Goal: Task Accomplishment & Management: Use online tool/utility

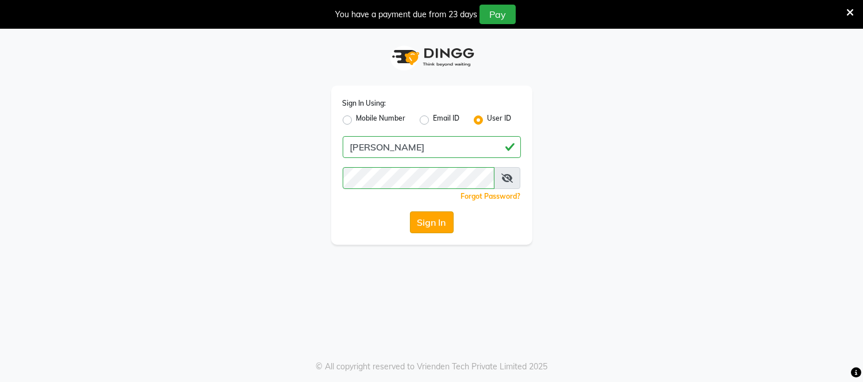
click at [434, 232] on button "Sign In" at bounding box center [432, 222] width 44 height 22
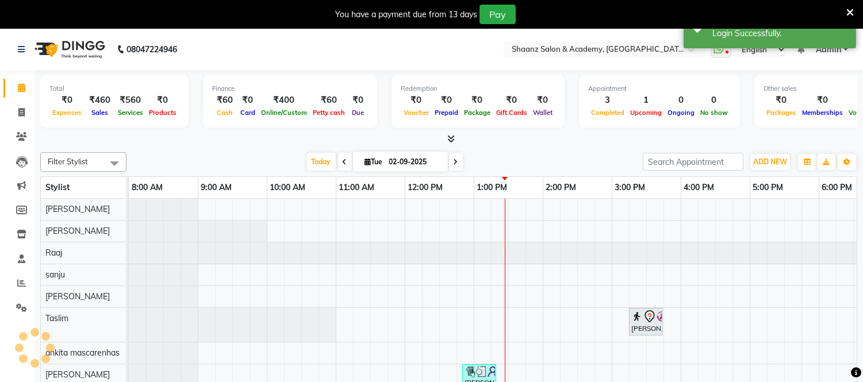
scroll to position [15, 0]
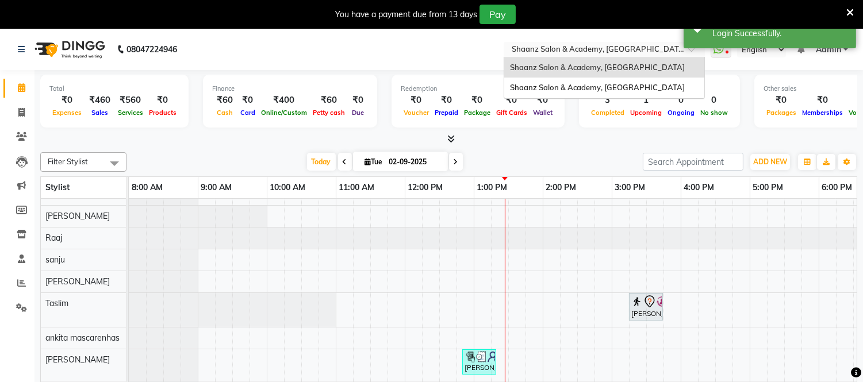
click at [611, 48] on input "text" at bounding box center [592, 50] width 167 height 11
click at [629, 87] on span "Shaanz Salon & Academy, [GEOGRAPHIC_DATA]" at bounding box center [597, 87] width 175 height 9
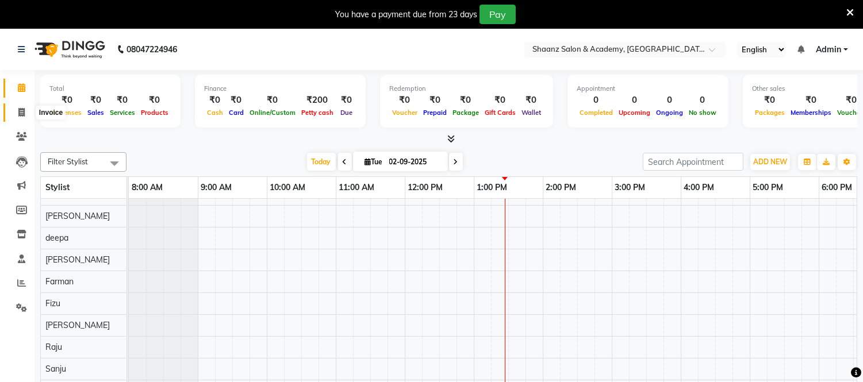
click at [30, 113] on span at bounding box center [21, 112] width 20 height 13
select select "8719"
select select "service"
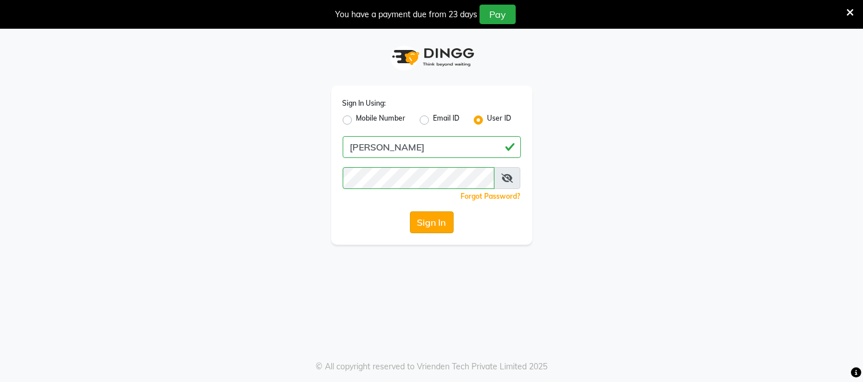
click at [427, 219] on button "Sign In" at bounding box center [432, 222] width 44 height 22
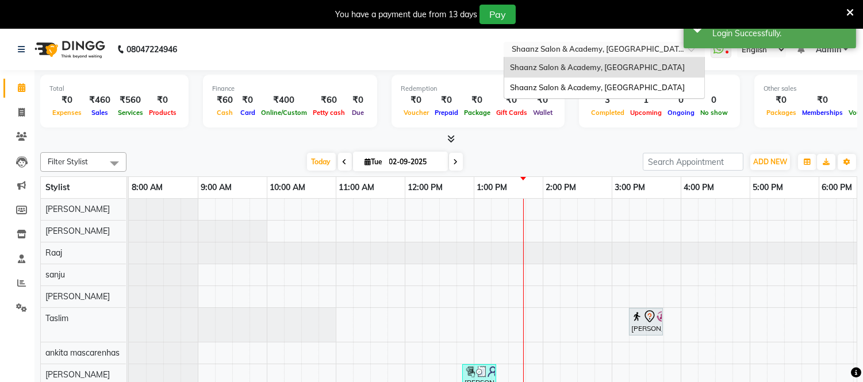
click at [640, 49] on input "text" at bounding box center [592, 50] width 167 height 11
click at [610, 86] on span "Shaanz Salon & Academy, [GEOGRAPHIC_DATA]" at bounding box center [597, 87] width 175 height 9
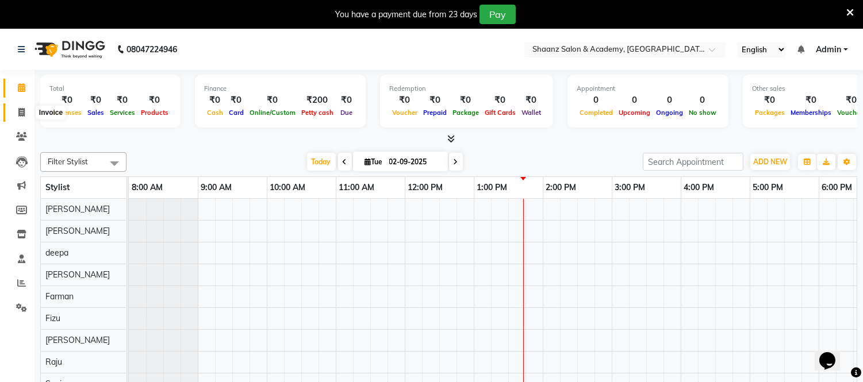
click at [22, 113] on icon at bounding box center [21, 112] width 6 height 9
select select "8719"
select select "service"
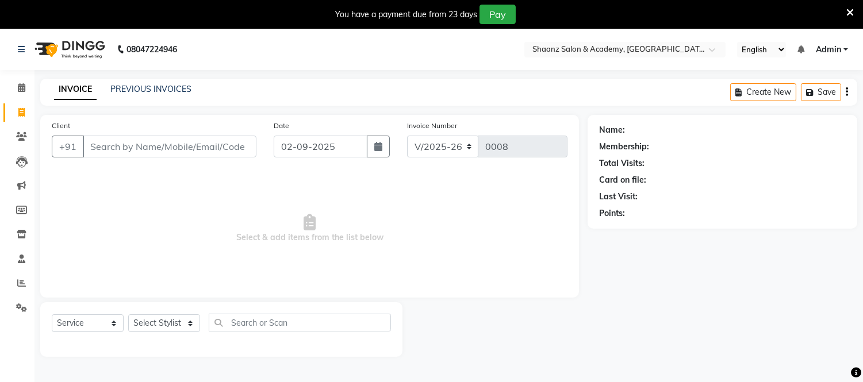
click at [168, 148] on input "Client" at bounding box center [170, 147] width 174 height 22
click at [188, 325] on select "Select Stylist [PERSON_NAME] [PERSON_NAME] [PERSON_NAME] [PERSON_NAME] [PERSON_…" at bounding box center [164, 323] width 72 height 18
select select "88485"
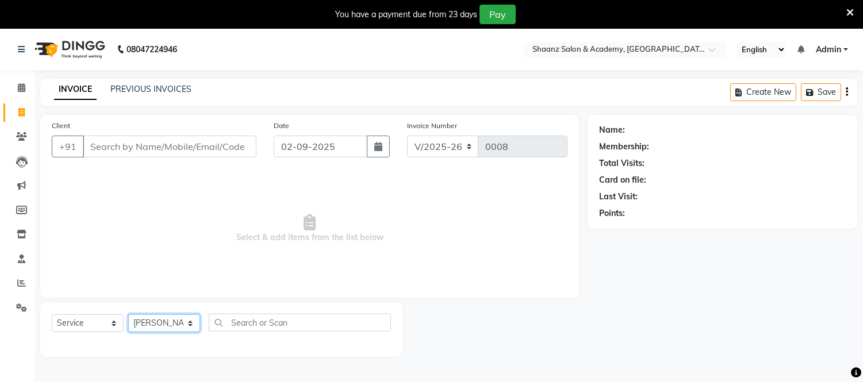
click at [128, 315] on select "Select Stylist [PERSON_NAME] [PERSON_NAME] [PERSON_NAME] [PERSON_NAME] [PERSON_…" at bounding box center [164, 323] width 72 height 18
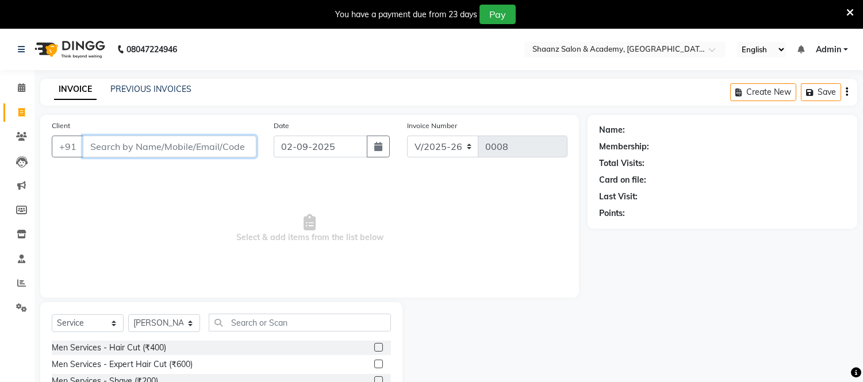
click at [222, 145] on input "Client" at bounding box center [170, 147] width 174 height 22
click at [110, 148] on input "Client" at bounding box center [170, 147] width 174 height 22
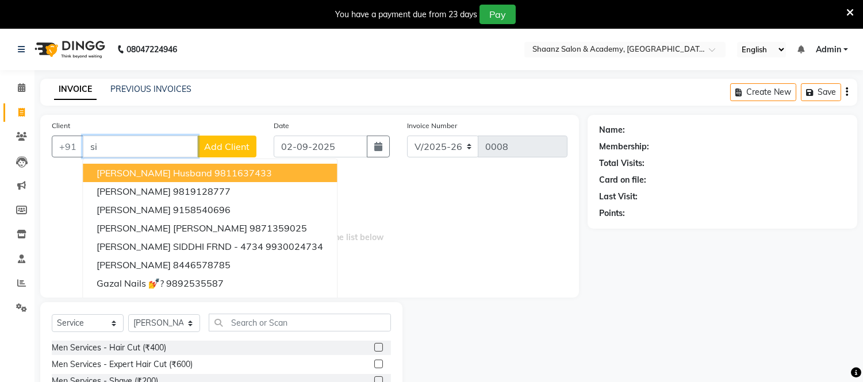
type input "s"
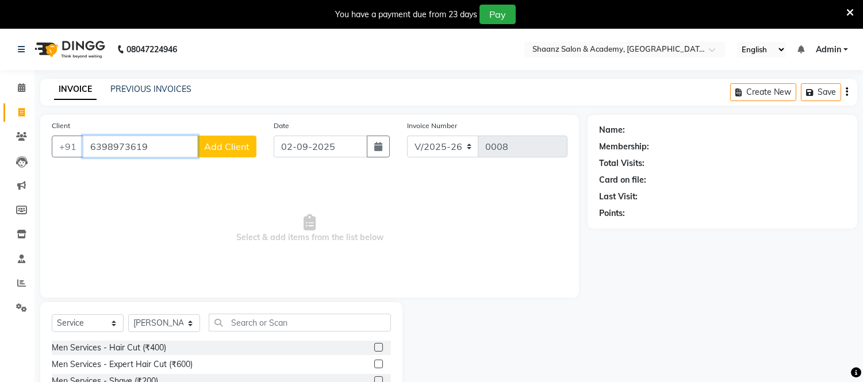
type input "6398973619"
click at [219, 147] on span "Add Client" at bounding box center [226, 146] width 45 height 11
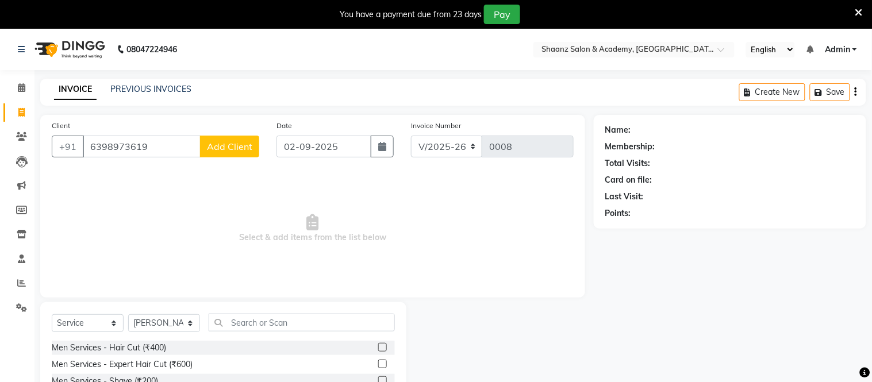
select select "22"
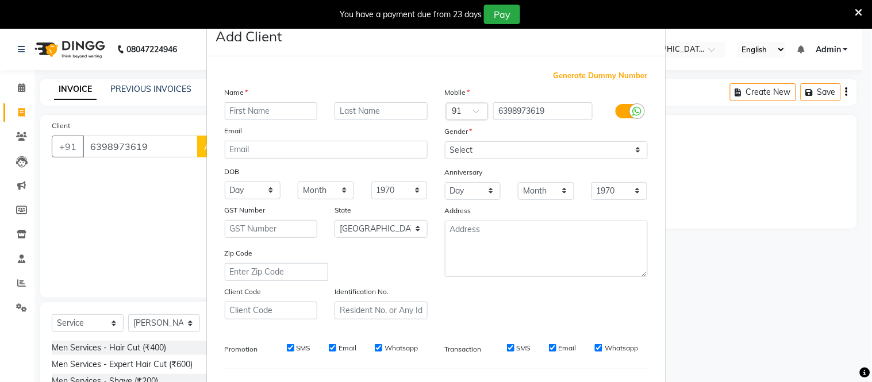
click at [266, 111] on input "text" at bounding box center [271, 111] width 93 height 18
type input "siddhartha"
click at [382, 110] on input "text" at bounding box center [380, 111] width 93 height 18
type input "choudhry"
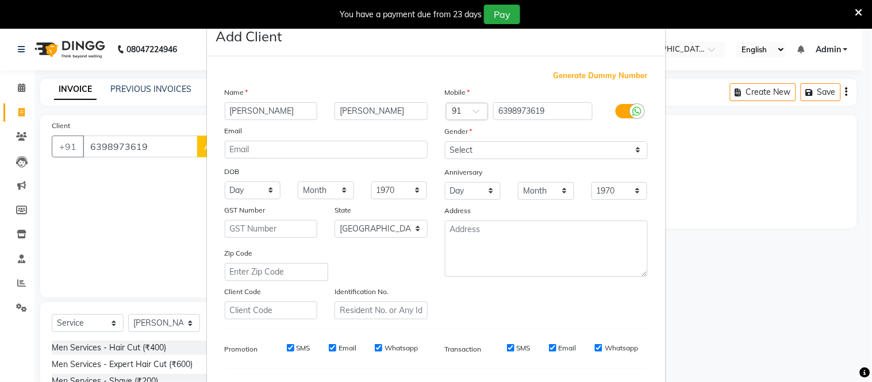
click at [466, 130] on label "Gender" at bounding box center [459, 131] width 28 height 10
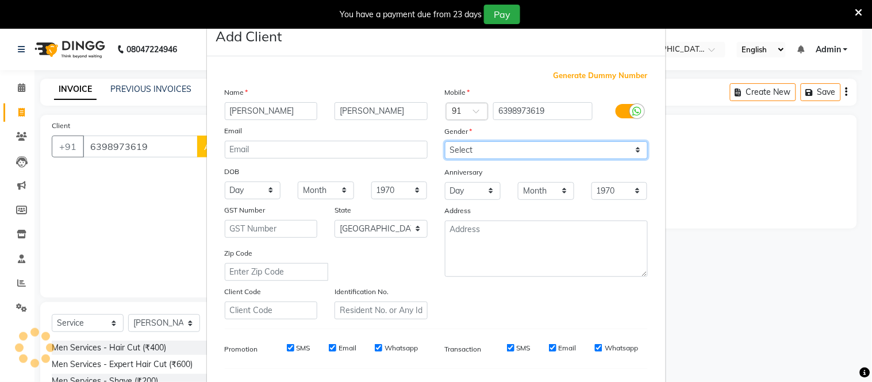
click at [469, 148] on select "Select Male Female Other Prefer Not To Say" at bounding box center [546, 150] width 203 height 18
select select "male"
click at [445, 141] on select "Select Male Female Other Prefer Not To Say" at bounding box center [546, 150] width 203 height 18
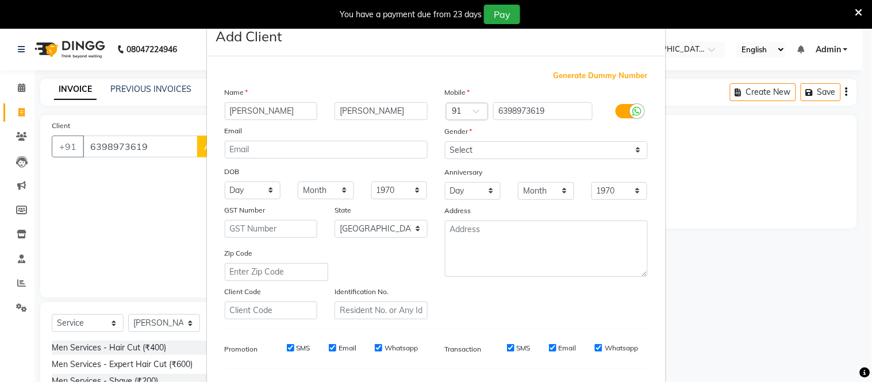
click at [818, 88] on ngb-modal-window "Add Client Generate Dummy Number Name siddhartha choudhry Email DOB Day 01 02 0…" at bounding box center [436, 191] width 872 height 382
click at [175, 270] on ngb-modal-window "Add Client Generate Dummy Number Name siddhartha choudhry Email DOB Day 01 02 0…" at bounding box center [436, 191] width 872 height 382
click at [684, 143] on ngb-modal-window "Add Client Generate Dummy Number Name siddhartha choudhry Email DOB Day 01 02 0…" at bounding box center [436, 191] width 872 height 382
click at [466, 347] on label "Transaction" at bounding box center [463, 349] width 37 height 10
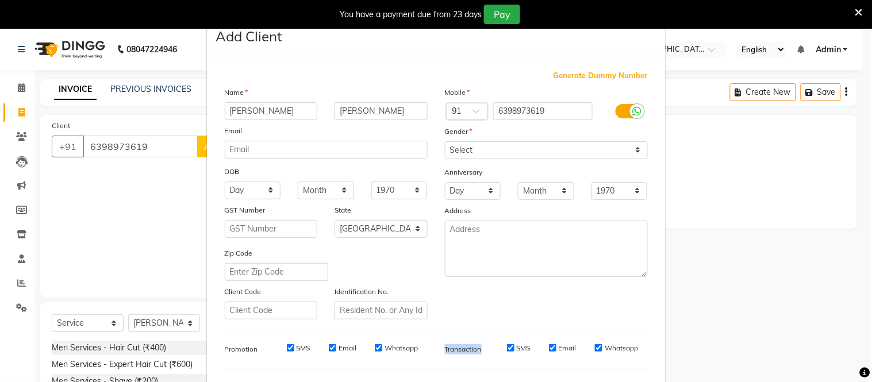
click at [466, 347] on label "Transaction" at bounding box center [463, 349] width 37 height 10
click at [807, 157] on ngb-modal-window "Add Client Generate Dummy Number Name siddhartha choudhry Email DOB Day 01 02 0…" at bounding box center [436, 191] width 872 height 382
click at [20, 113] on ngb-modal-window "Add Client Generate Dummy Number Name siddhartha choudhry Email DOB Day 01 02 0…" at bounding box center [436, 191] width 872 height 382
click at [188, 322] on ngb-modal-window "Add Client Generate Dummy Number Name siddhartha choudhry Email DOB Day 01 02 0…" at bounding box center [436, 191] width 872 height 382
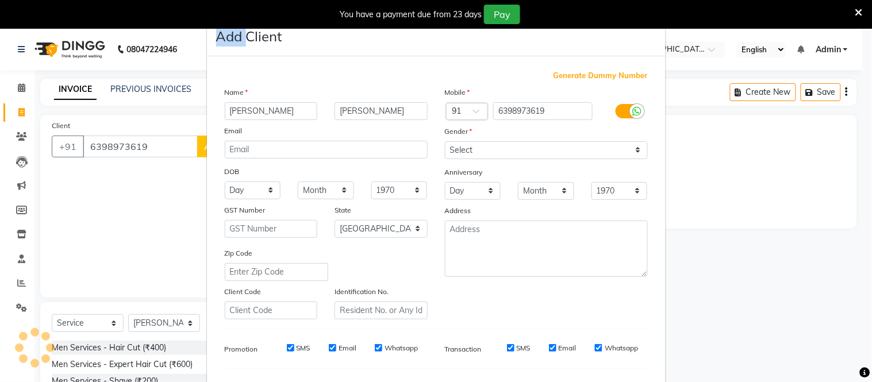
click at [188, 322] on ngb-modal-window "Add Client Generate Dummy Number Name siddhartha choudhry Email DOB Day 01 02 0…" at bounding box center [436, 191] width 872 height 382
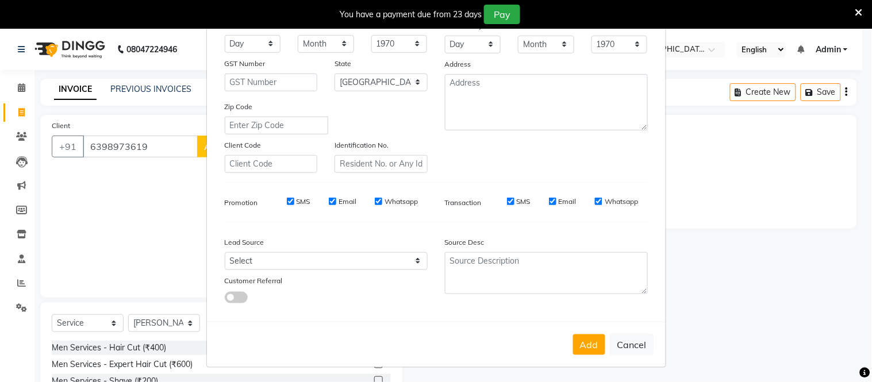
scroll to position [148, 0]
click at [596, 338] on button "Add" at bounding box center [589, 343] width 32 height 21
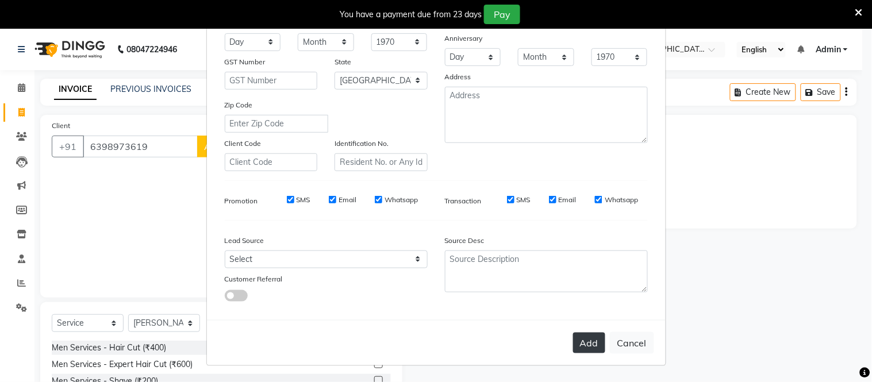
click at [584, 341] on button "Add" at bounding box center [589, 343] width 32 height 21
click at [809, 90] on ngb-modal-window "Add Client Generate Dummy Number Name siddhartha choudhry Email DOB Day 01 02 0…" at bounding box center [436, 191] width 872 height 382
click at [772, 89] on ngb-modal-window "Add Client Generate Dummy Number Name siddhartha choudhry Email DOB Day 01 02 0…" at bounding box center [436, 191] width 872 height 382
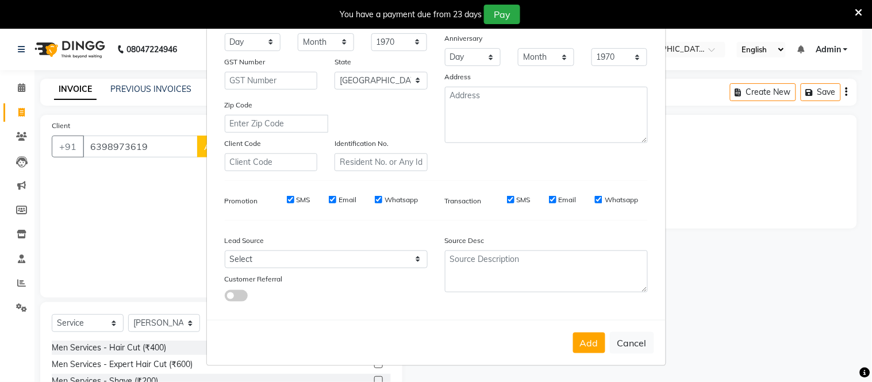
click at [772, 89] on ngb-modal-window "Add Client Generate Dummy Number Name siddhartha choudhry Email DOB Day 01 02 0…" at bounding box center [436, 191] width 872 height 382
click at [70, 80] on ngb-modal-window "Add Client Generate Dummy Number Name siddhartha choudhry Email DOB Day 01 02 0…" at bounding box center [436, 191] width 872 height 382
click at [16, 87] on ngb-modal-window "Add Client Generate Dummy Number Name siddhartha choudhry Email DOB Day 01 02 0…" at bounding box center [436, 191] width 872 height 382
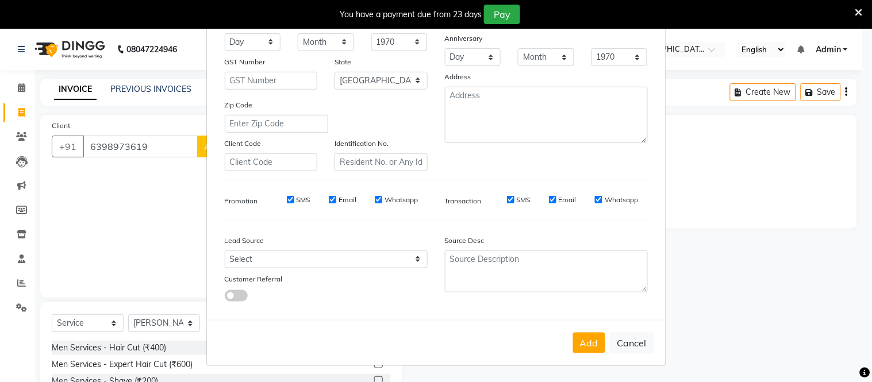
click at [16, 116] on ngb-modal-window "Add Client Generate Dummy Number Name siddhartha choudhry Email DOB Day 01 02 0…" at bounding box center [436, 191] width 872 height 382
click at [113, 324] on ngb-modal-window "Add Client Generate Dummy Number Name siddhartha choudhry Email DOB Day 01 02 0…" at bounding box center [436, 191] width 872 height 382
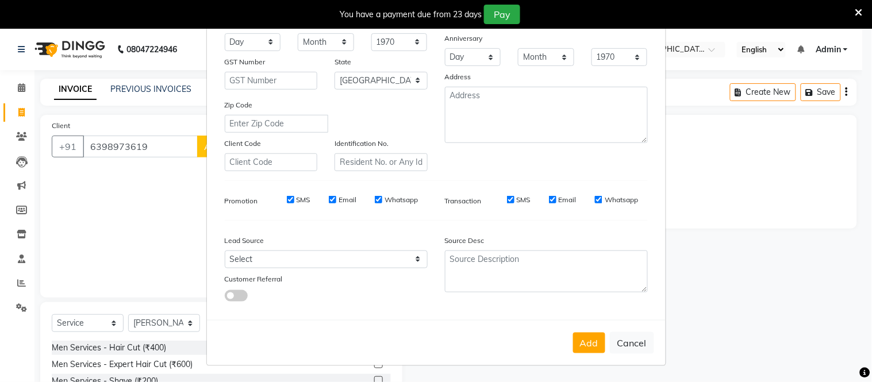
click at [113, 324] on ngb-modal-window "Add Client Generate Dummy Number Name siddhartha choudhry Email DOB Day 01 02 0…" at bounding box center [436, 191] width 872 height 382
click at [113, 318] on ngb-modal-window "Add Client Generate Dummy Number Name siddhartha choudhry Email DOB Day 01 02 0…" at bounding box center [436, 191] width 872 height 382
drag, startPoint x: 113, startPoint y: 318, endPoint x: 225, endPoint y: 343, distance: 115.4
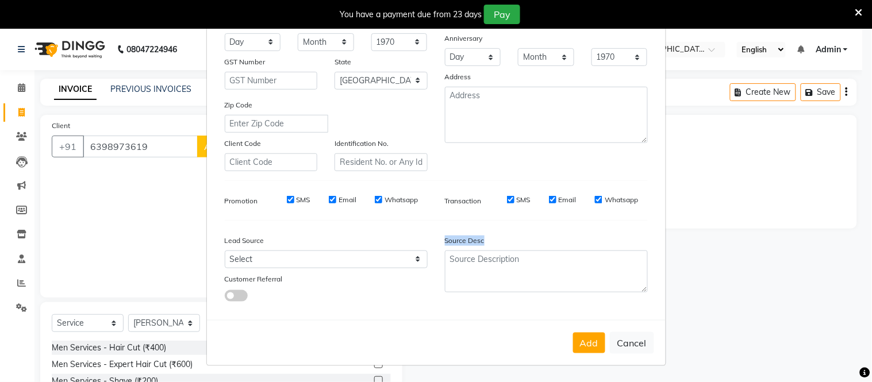
click at [225, 343] on ngb-modal-window "Add Client Generate Dummy Number Name siddhartha choudhry Email DOB Day 01 02 0…" at bounding box center [436, 191] width 872 height 382
click at [856, 9] on icon at bounding box center [858, 12] width 7 height 10
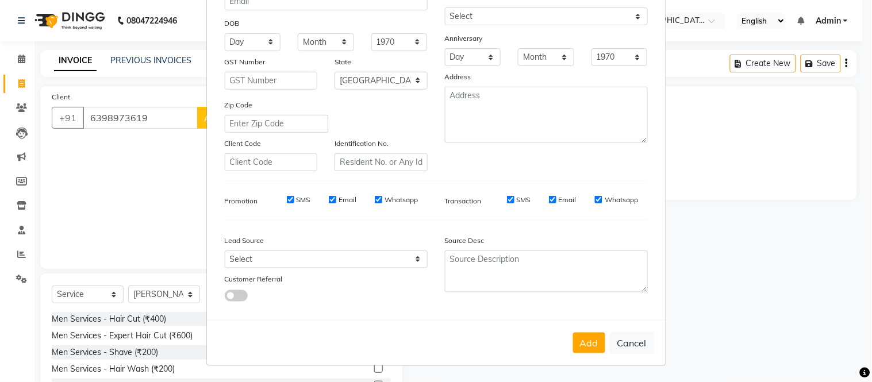
click at [146, 349] on ngb-modal-window "Add Client Generate Dummy Number Name siddhartha choudhry Email DOB Day 01 02 0…" at bounding box center [436, 191] width 872 height 382
click at [484, 255] on textarea at bounding box center [546, 272] width 203 height 42
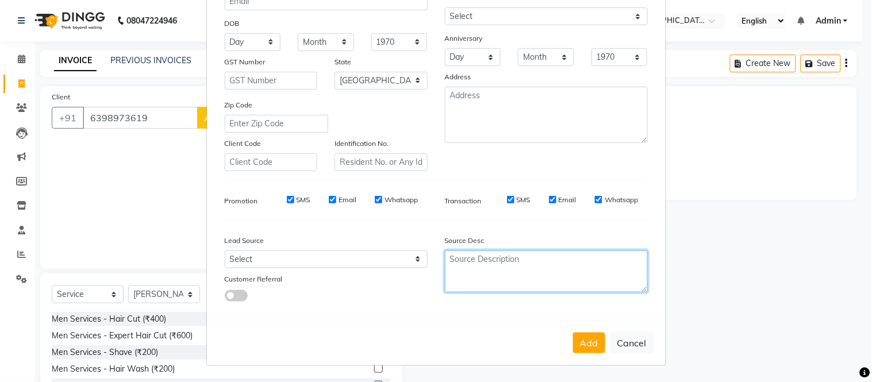
click at [484, 255] on textarea at bounding box center [546, 272] width 203 height 42
click at [461, 266] on textarea at bounding box center [546, 272] width 203 height 42
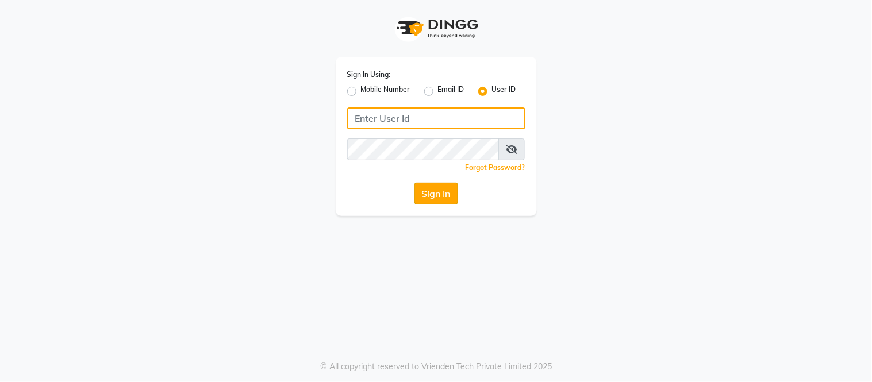
type input "[PERSON_NAME]"
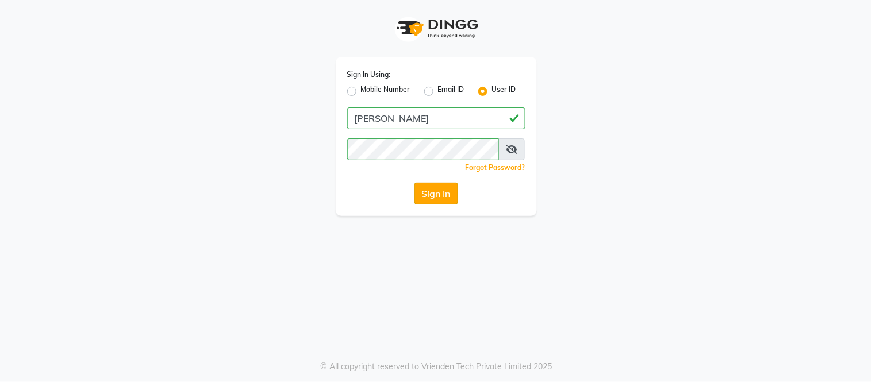
click at [418, 190] on button "Sign In" at bounding box center [436, 194] width 44 height 22
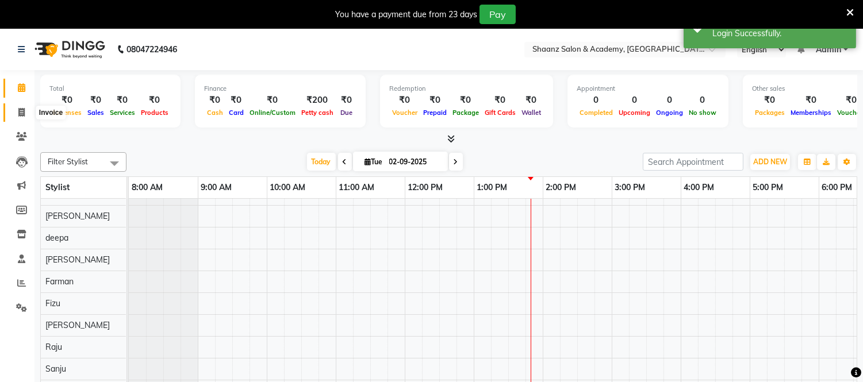
click at [18, 112] on icon at bounding box center [21, 112] width 6 height 9
select select "8719"
select select "service"
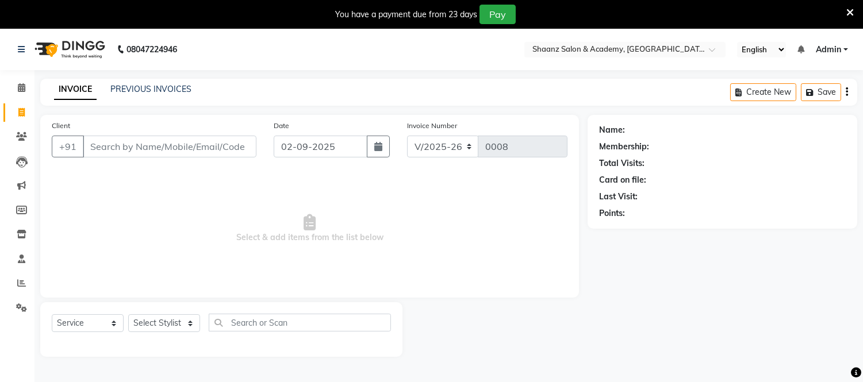
click at [101, 144] on input "Client" at bounding box center [170, 147] width 174 height 22
type input "[PERSON_NAME]"
click at [237, 148] on span "Add Client" at bounding box center [226, 146] width 45 height 11
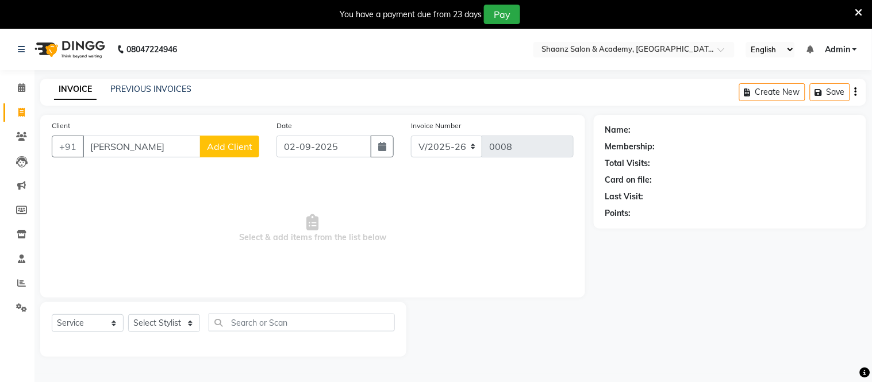
select select "22"
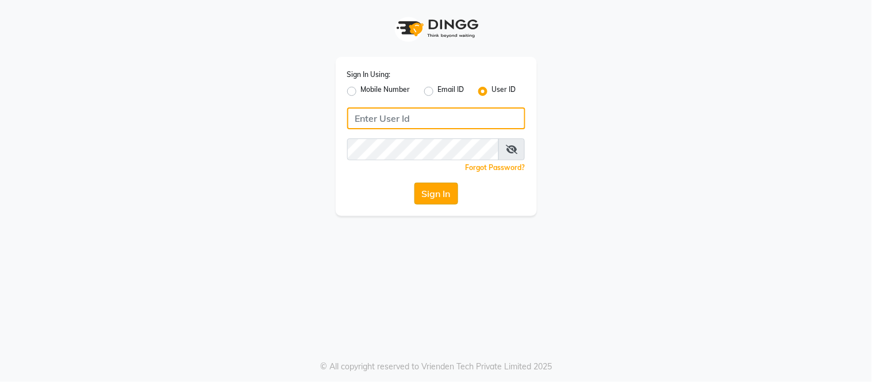
type input "[PERSON_NAME]"
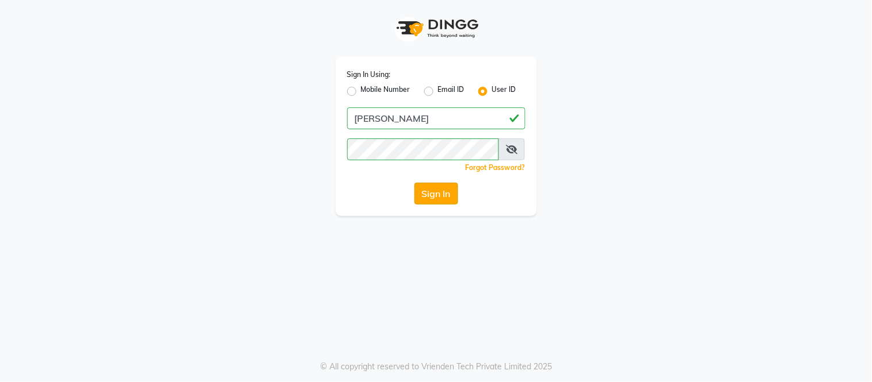
click at [438, 194] on button "Sign In" at bounding box center [436, 194] width 44 height 22
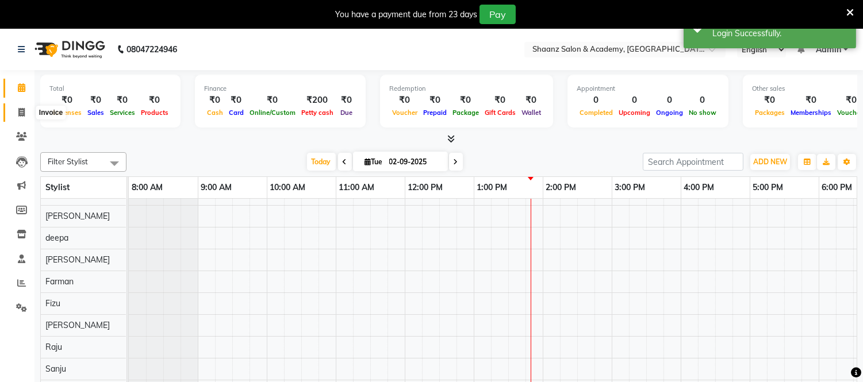
click at [21, 110] on icon at bounding box center [21, 112] width 6 height 9
select select "8719"
select select "service"
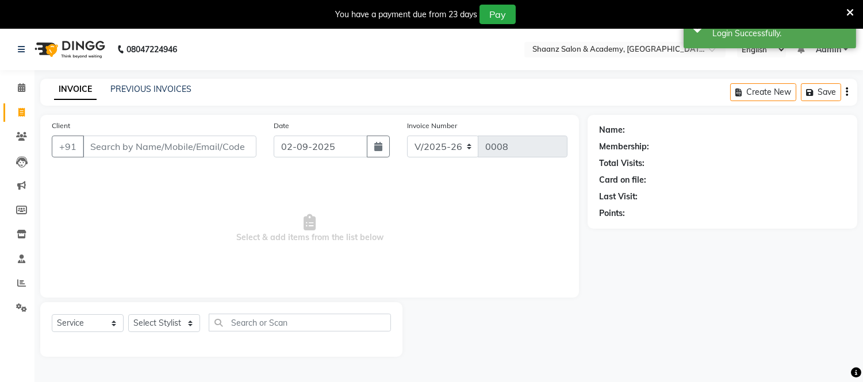
click at [100, 139] on input "Client" at bounding box center [170, 147] width 174 height 22
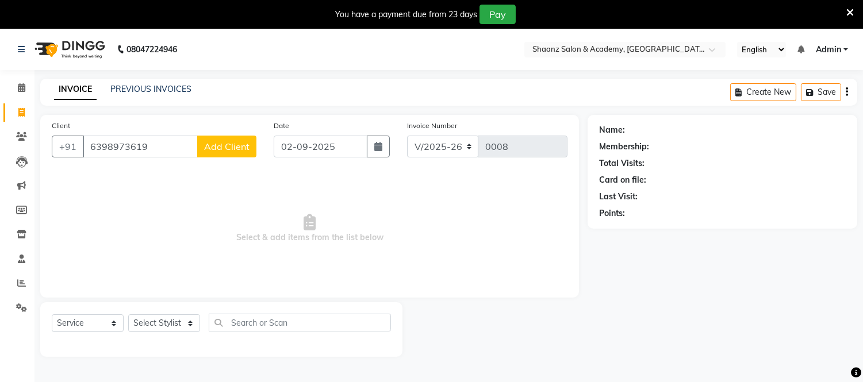
type input "6398973619"
click at [222, 147] on span "Add Client" at bounding box center [226, 146] width 45 height 11
select select "22"
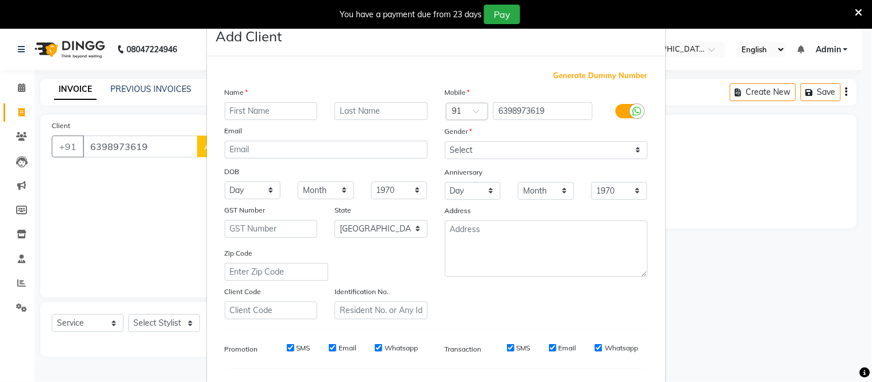
click at [253, 113] on input "text" at bounding box center [271, 111] width 93 height 18
type input "[PERSON_NAME]"
click at [463, 151] on select "Select Male Female Other Prefer Not To Say" at bounding box center [546, 150] width 203 height 18
select select "male"
click at [445, 141] on select "Select Male Female Other Prefer Not To Say" at bounding box center [546, 150] width 203 height 18
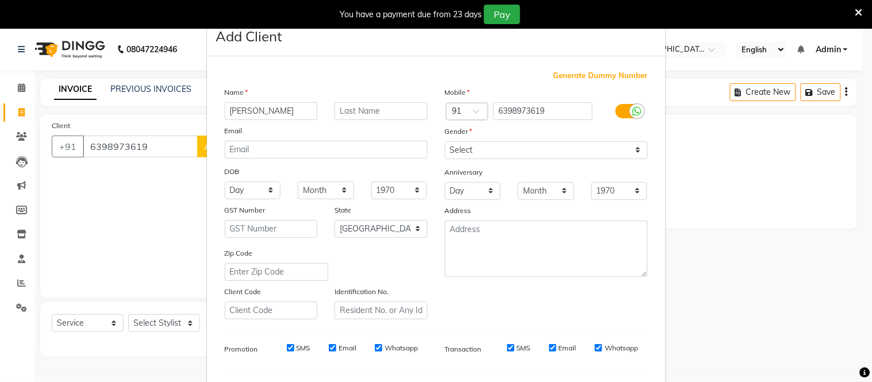
click at [687, 238] on ngb-modal-window "Add Client Generate Dummy Number Name siddhartha choudhry Email DOB Day 01 02 0…" at bounding box center [436, 191] width 872 height 382
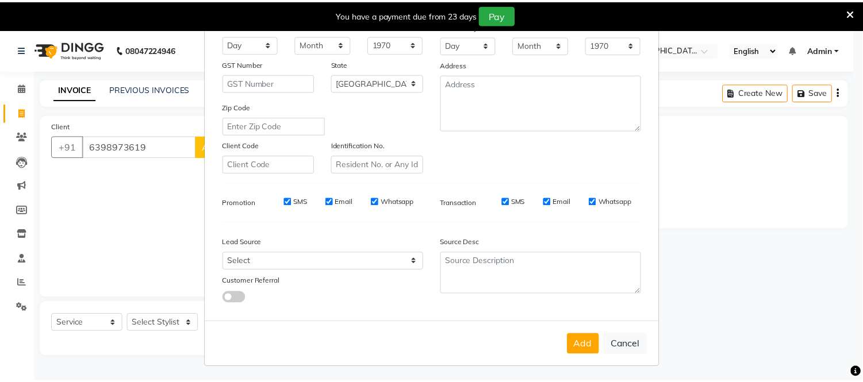
scroll to position [148, 0]
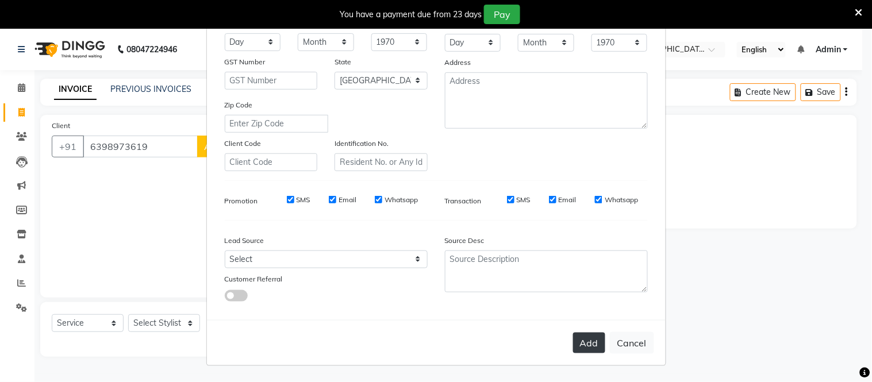
click at [584, 337] on button "Add" at bounding box center [589, 343] width 32 height 21
select select
select select "null"
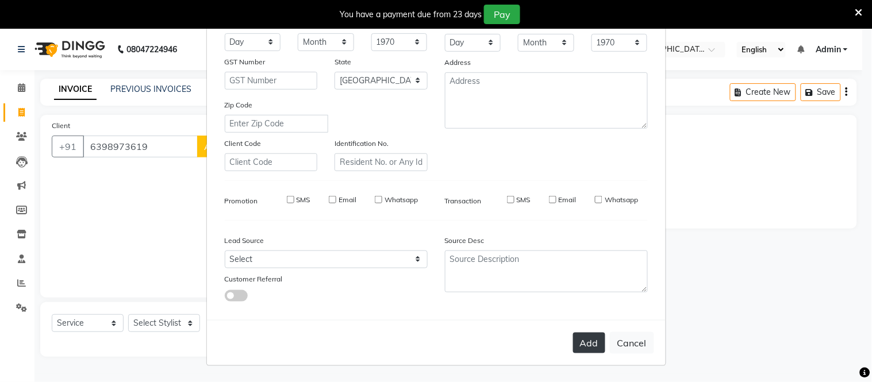
select select
checkbox input "false"
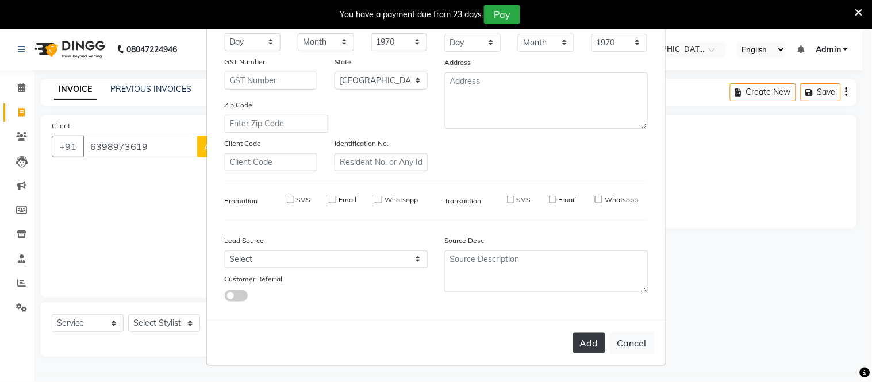
checkbox input "false"
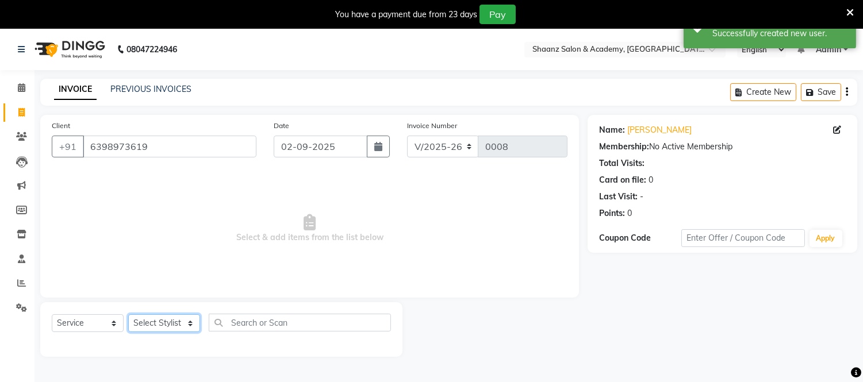
click at [188, 326] on select "Select Stylist [PERSON_NAME] [PERSON_NAME] [PERSON_NAME] [PERSON_NAME] [PERSON_…" at bounding box center [164, 323] width 72 height 18
select select "88485"
click at [128, 315] on select "Select Stylist [PERSON_NAME] [PERSON_NAME] [PERSON_NAME] [PERSON_NAME] [PERSON_…" at bounding box center [164, 323] width 72 height 18
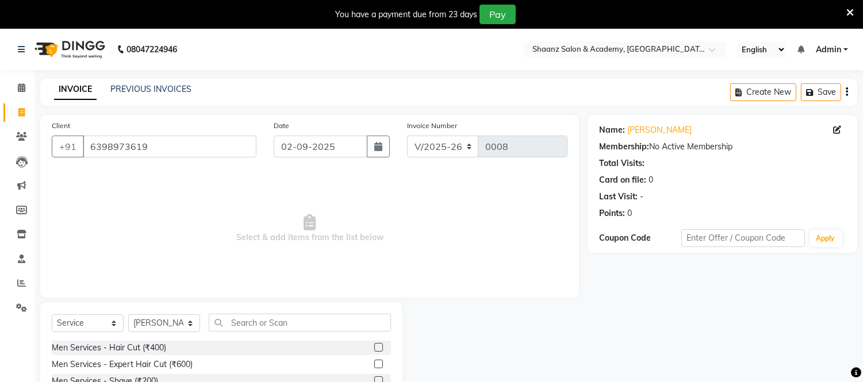
click at [422, 307] on div at bounding box center [494, 387] width 185 height 170
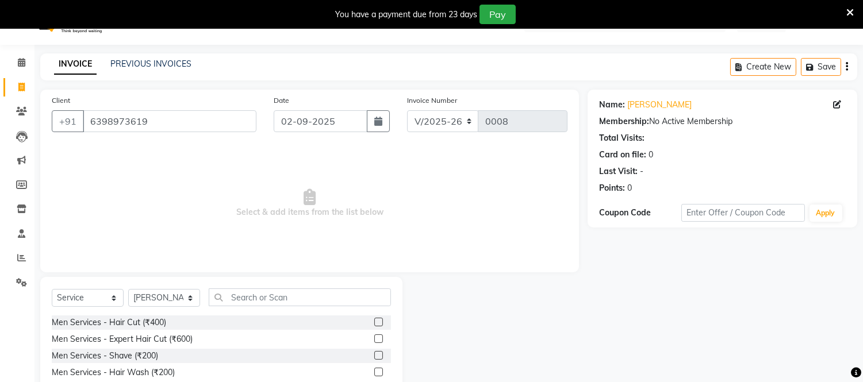
click at [203, 353] on div "Men Services - Shave (₹200)" at bounding box center [221, 356] width 339 height 14
click at [374, 359] on label at bounding box center [378, 355] width 9 height 9
click at [374, 359] on input "checkbox" at bounding box center [377, 355] width 7 height 7
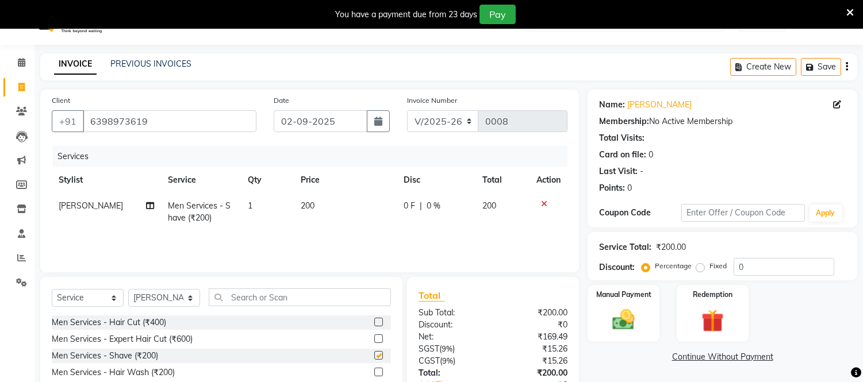
checkbox input "false"
click at [709, 268] on label "Fixed" at bounding box center [717, 266] width 17 height 10
click at [700, 268] on input "Fixed" at bounding box center [702, 266] width 8 height 8
radio input "true"
click at [636, 316] on img at bounding box center [624, 320] width 38 height 27
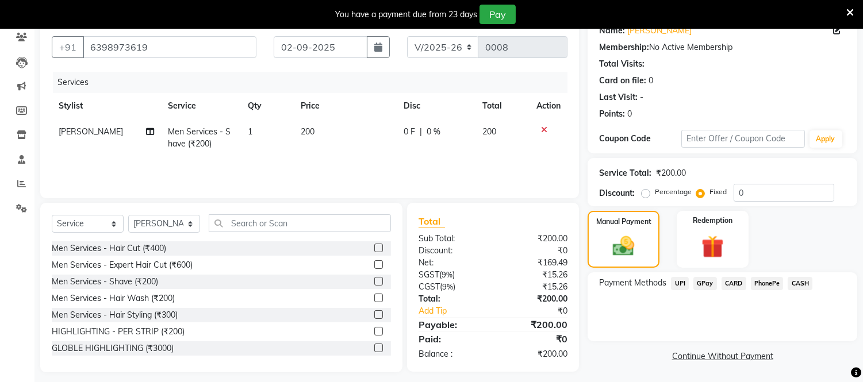
scroll to position [102, 0]
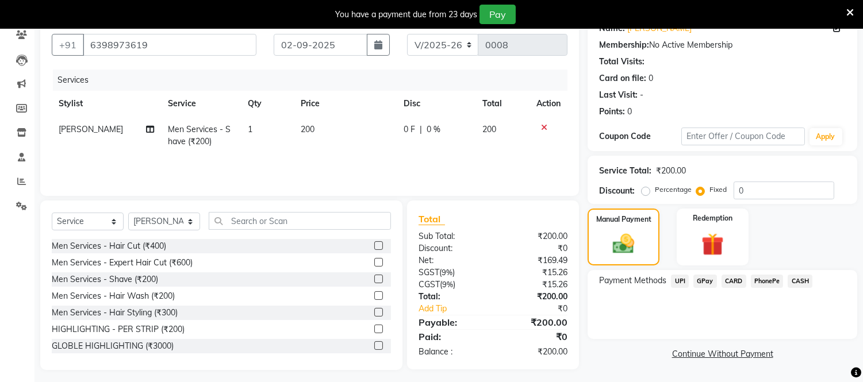
click at [702, 282] on span "GPay" at bounding box center [705, 281] width 24 height 13
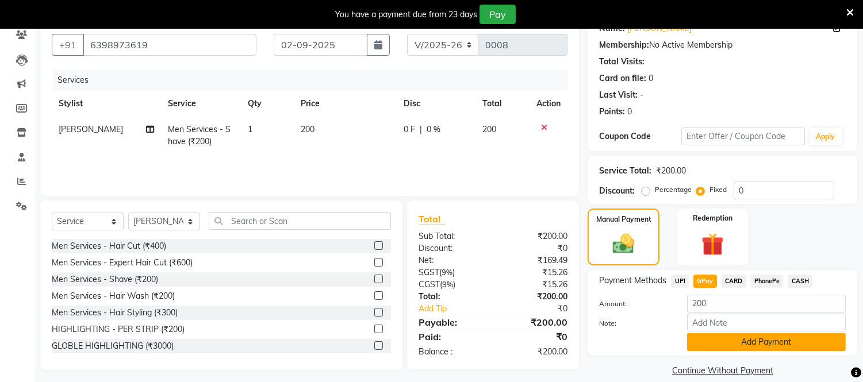
click at [746, 344] on button "Add Payment" at bounding box center [766, 342] width 159 height 18
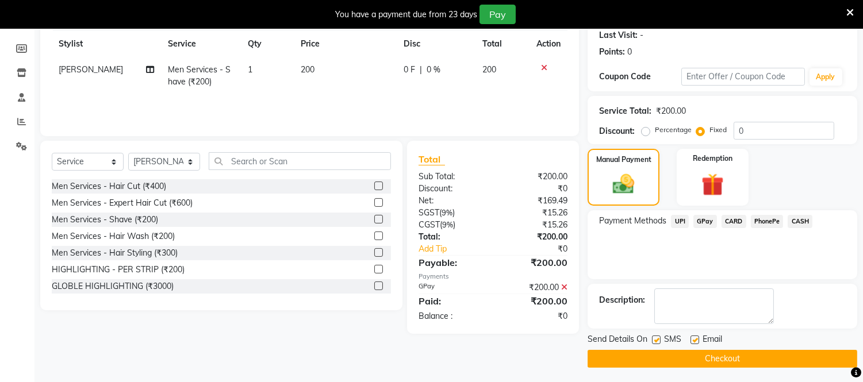
scroll to position [163, 0]
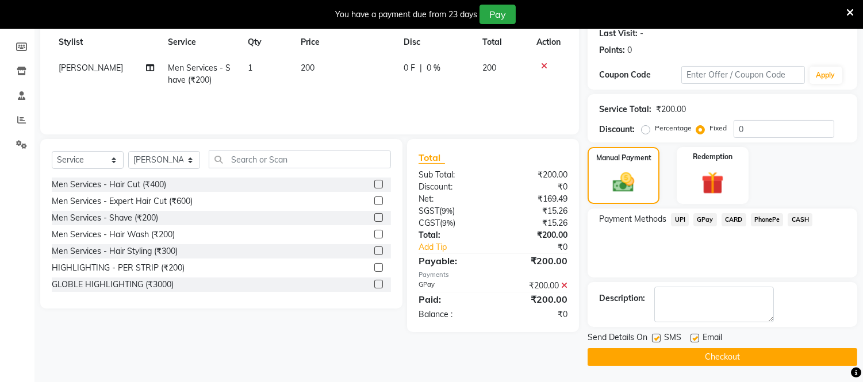
click at [748, 351] on button "Checkout" at bounding box center [722, 357] width 270 height 18
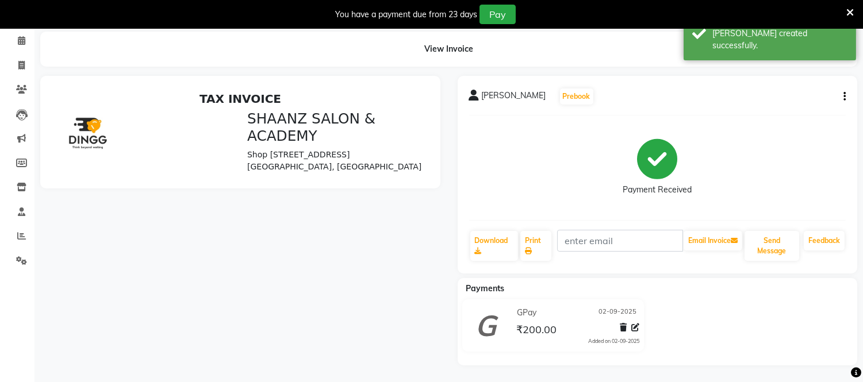
scroll to position [105, 0]
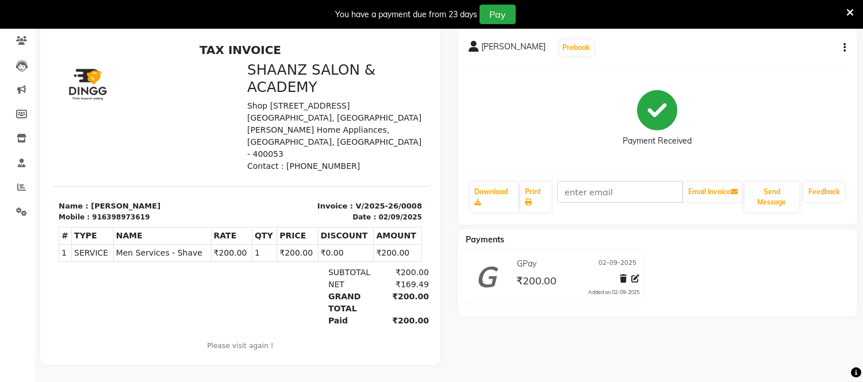
click at [848, 9] on icon at bounding box center [849, 12] width 7 height 10
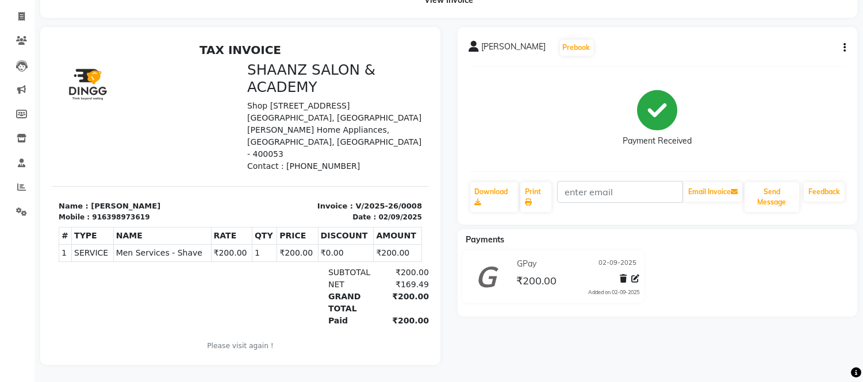
scroll to position [76, 0]
click at [20, 12] on icon at bounding box center [21, 16] width 6 height 9
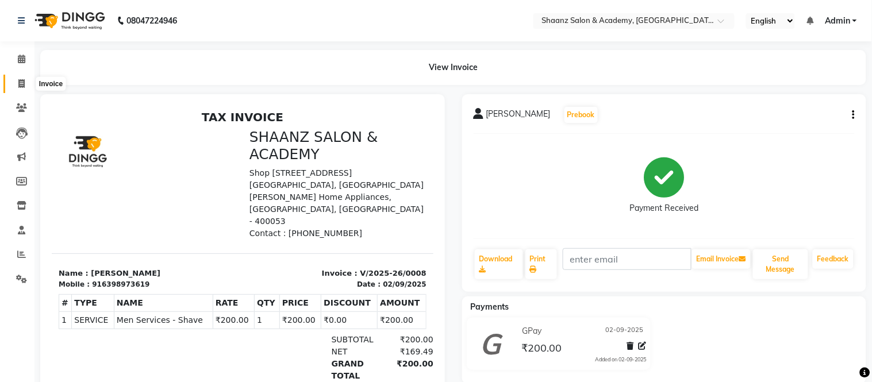
select select "8719"
select select "service"
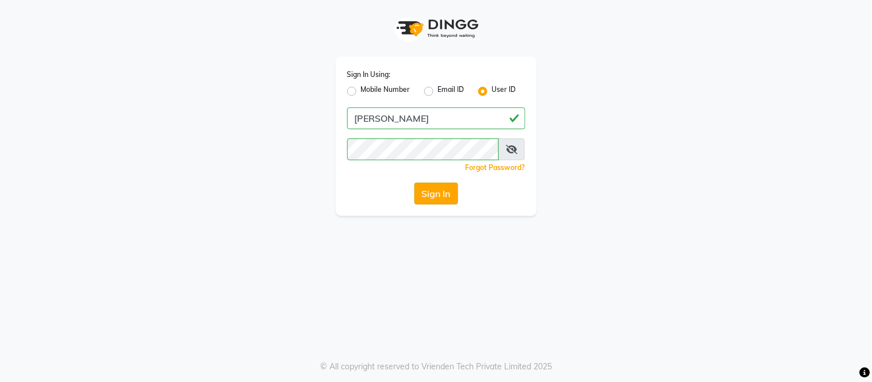
click at [439, 190] on button "Sign In" at bounding box center [436, 194] width 44 height 22
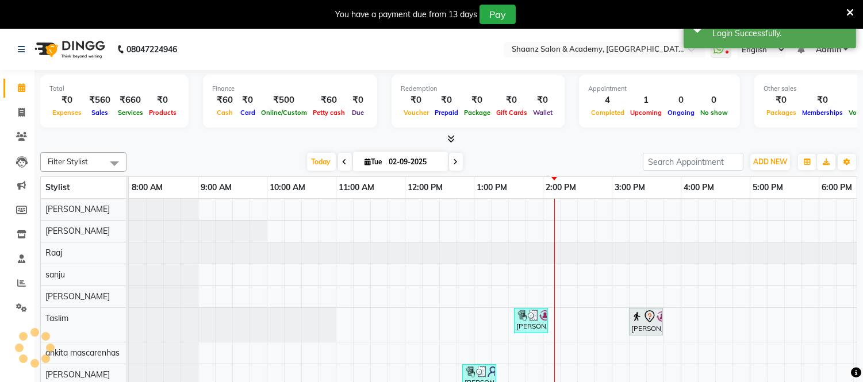
scroll to position [15, 0]
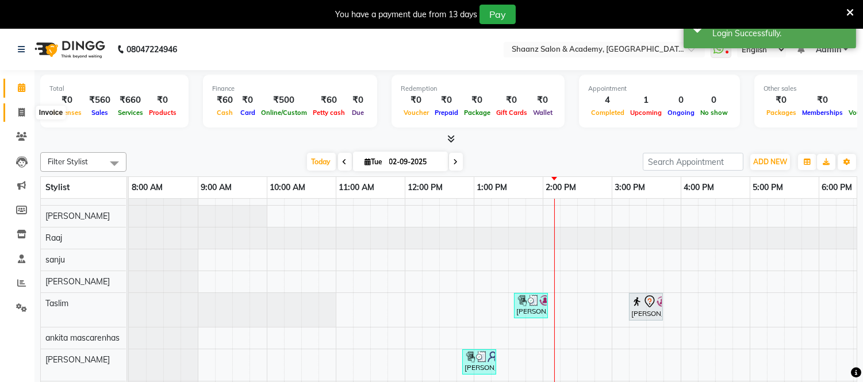
click at [22, 110] on icon at bounding box center [21, 112] width 6 height 9
select select "service"
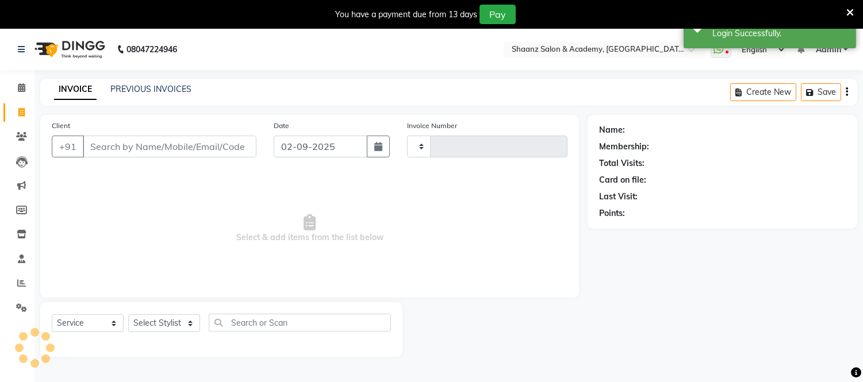
type input "2882"
select select "6360"
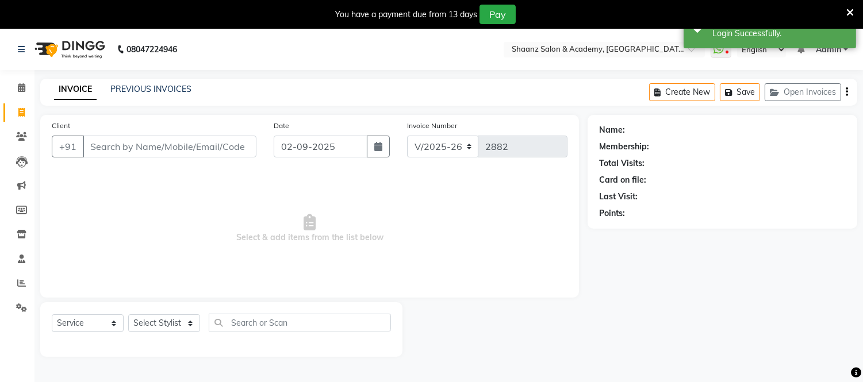
click at [108, 147] on input "Client" at bounding box center [170, 147] width 174 height 22
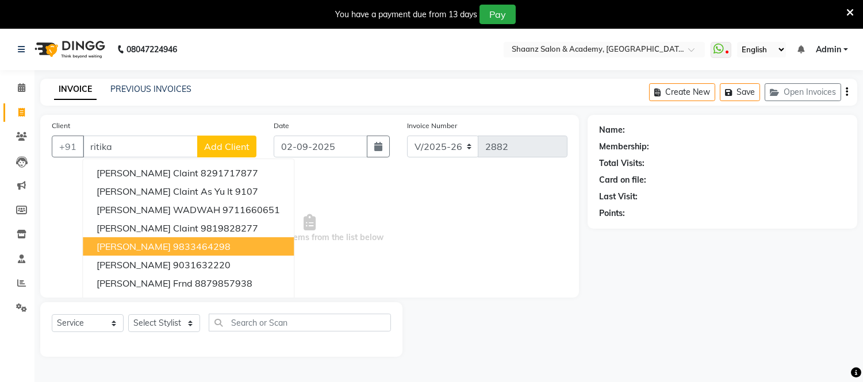
click at [139, 242] on span "RITIKA NADKARNI" at bounding box center [134, 246] width 74 height 11
type input "9833464298"
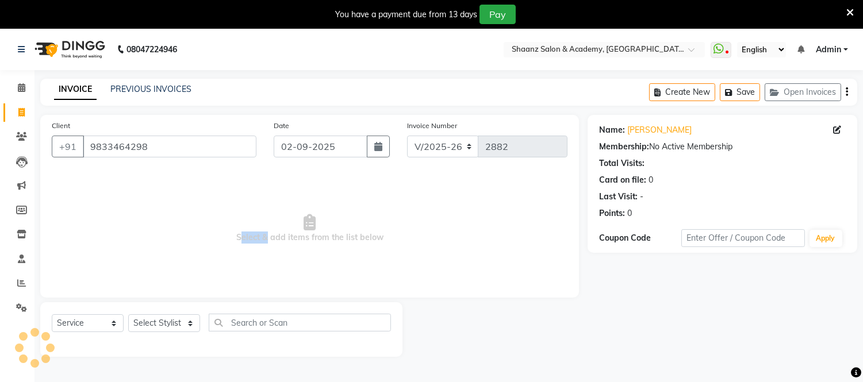
click at [139, 242] on span "Select & add items from the list below" at bounding box center [309, 228] width 515 height 115
click at [694, 47] on span at bounding box center [695, 52] width 14 height 11
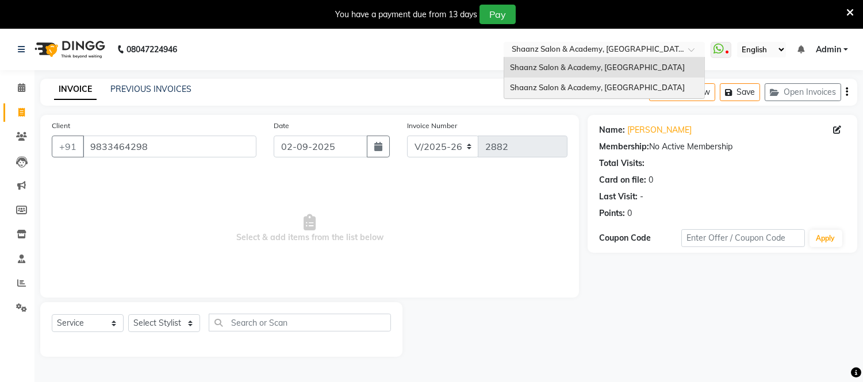
click at [627, 83] on span "Shaanz Salon & Academy, [GEOGRAPHIC_DATA]" at bounding box center [597, 87] width 175 height 9
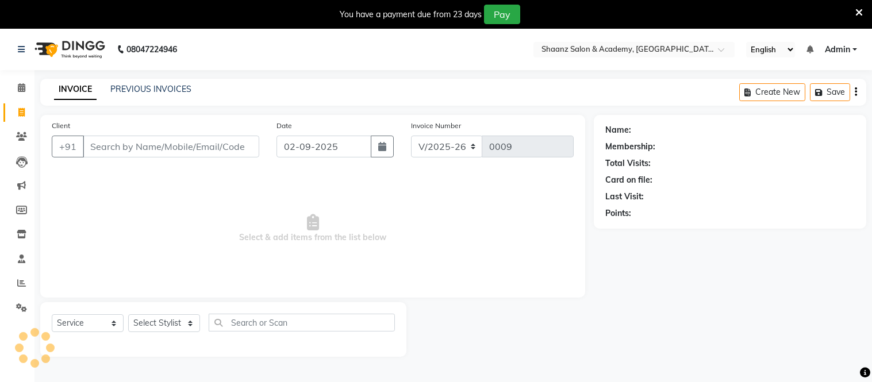
select select "8719"
select select "service"
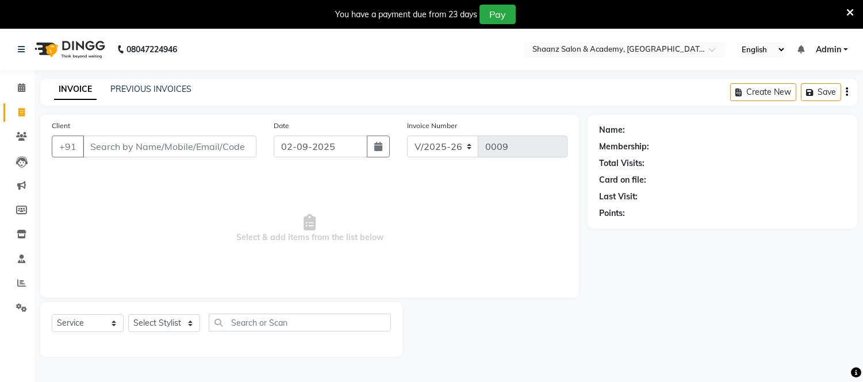
click at [158, 140] on input "Client" at bounding box center [170, 147] width 174 height 22
type input "r"
click at [134, 149] on input "Client" at bounding box center [170, 147] width 174 height 22
type input "ri"
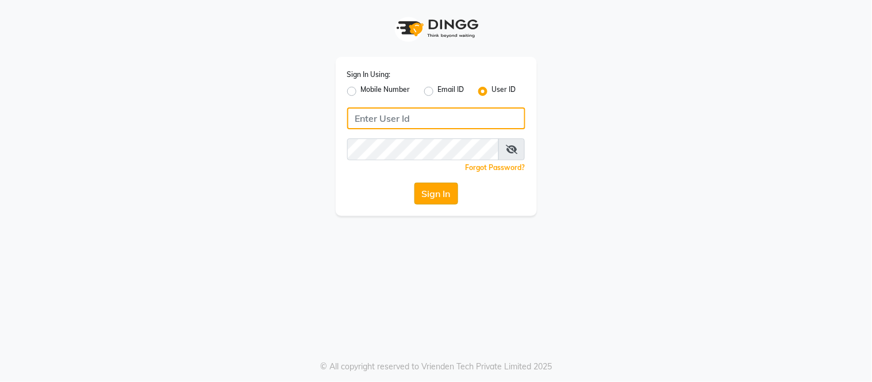
type input "[PERSON_NAME]"
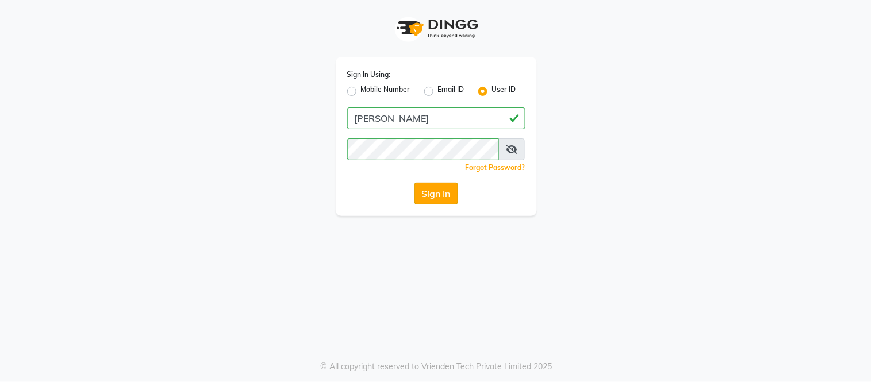
click at [438, 193] on button "Sign In" at bounding box center [436, 194] width 44 height 22
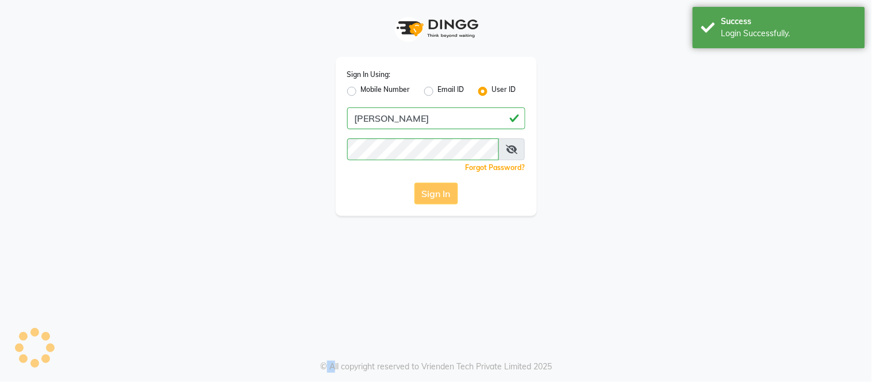
click at [438, 193] on div "Sign In" at bounding box center [436, 194] width 178 height 22
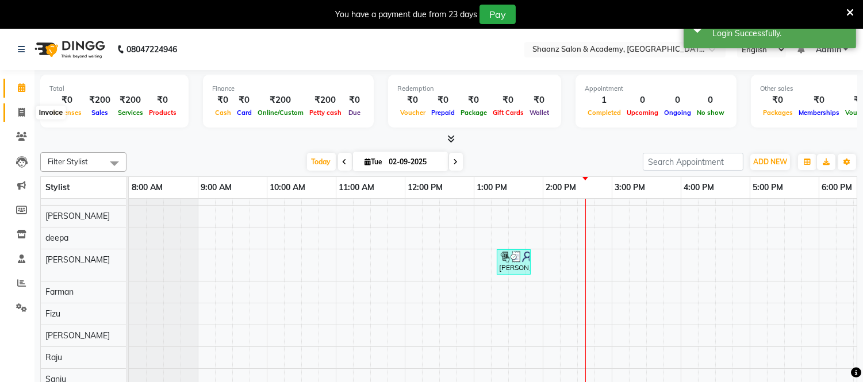
click at [24, 111] on icon at bounding box center [21, 112] width 6 height 9
select select "8719"
select select "service"
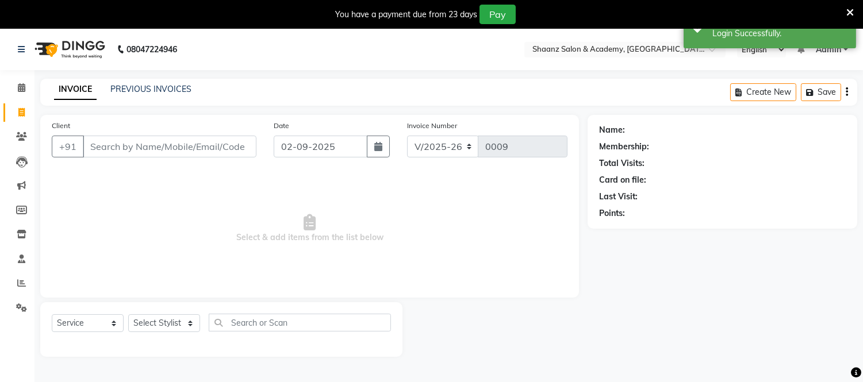
click at [137, 150] on input "Client" at bounding box center [170, 147] width 174 height 22
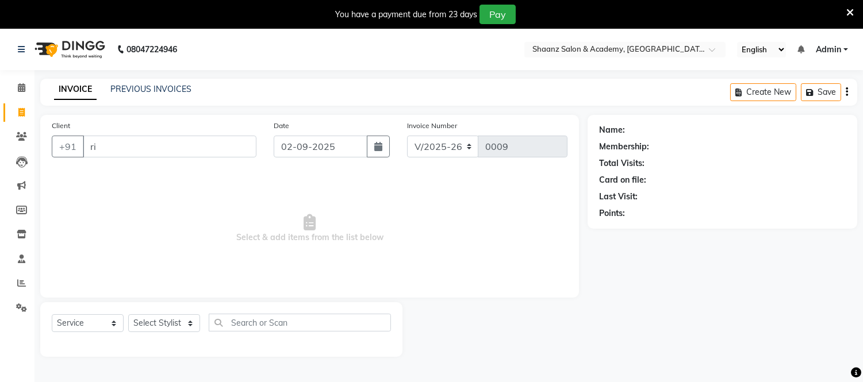
type input "r"
click at [153, 146] on input "Client" at bounding box center [170, 147] width 174 height 22
click at [88, 145] on input "Client" at bounding box center [170, 147] width 174 height 22
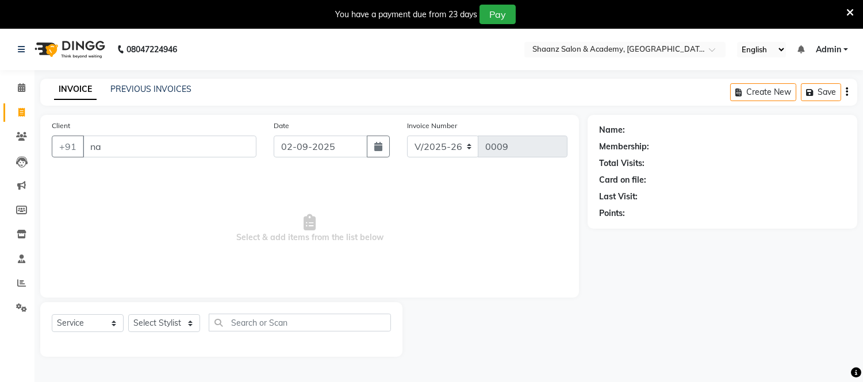
type input "n"
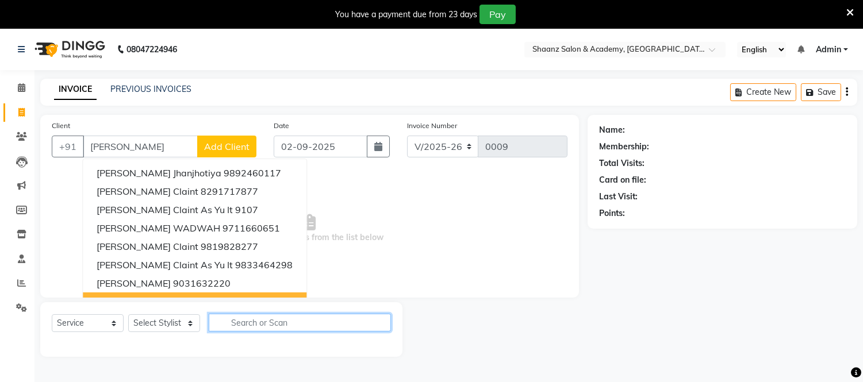
click at [228, 322] on input "text" at bounding box center [300, 323] width 182 height 18
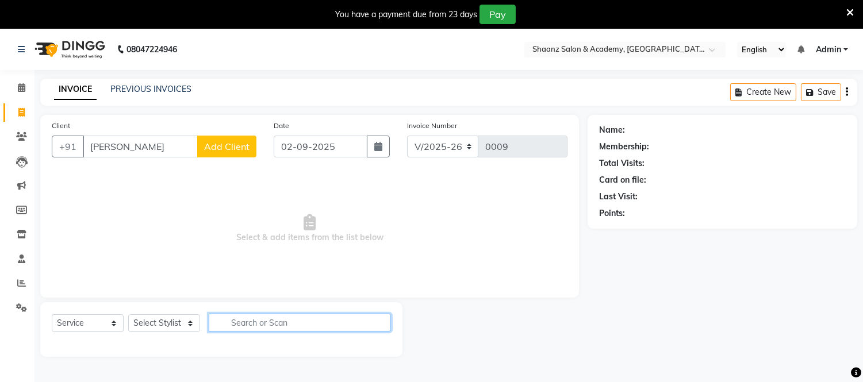
click at [228, 322] on input "text" at bounding box center [300, 323] width 182 height 18
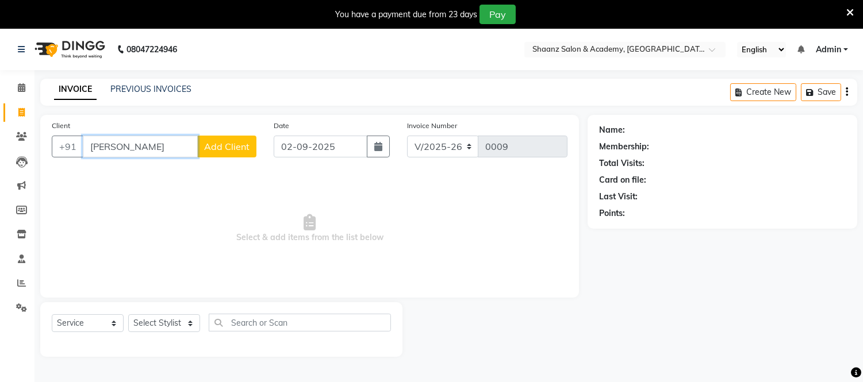
click at [110, 147] on input "[PERSON_NAME]" at bounding box center [140, 147] width 115 height 22
type input "r"
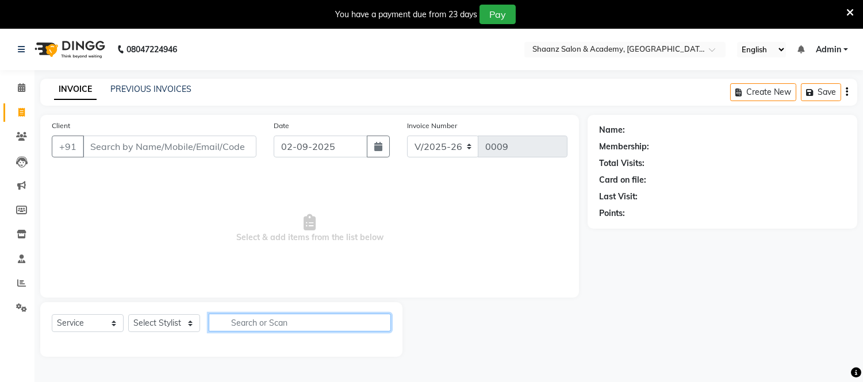
click at [225, 323] on input "text" at bounding box center [300, 323] width 182 height 18
click at [254, 322] on input "ritika" at bounding box center [292, 323] width 166 height 18
type input "r"
drag, startPoint x: 151, startPoint y: 94, endPoint x: 484, endPoint y: 67, distance: 334.9
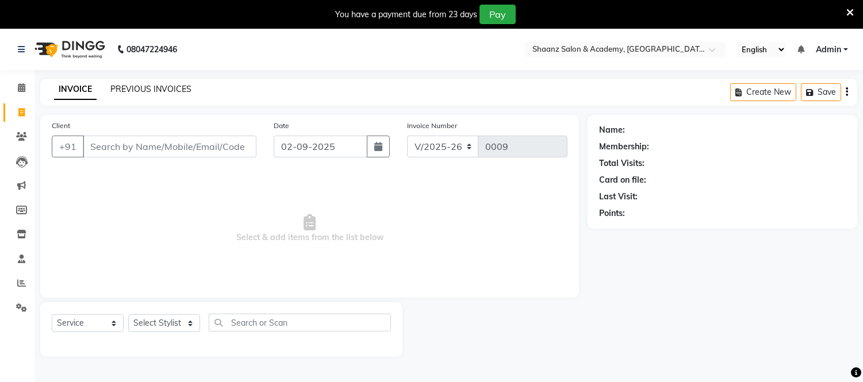
click at [151, 94] on link "PREVIOUS INVOICES" at bounding box center [150, 89] width 81 height 10
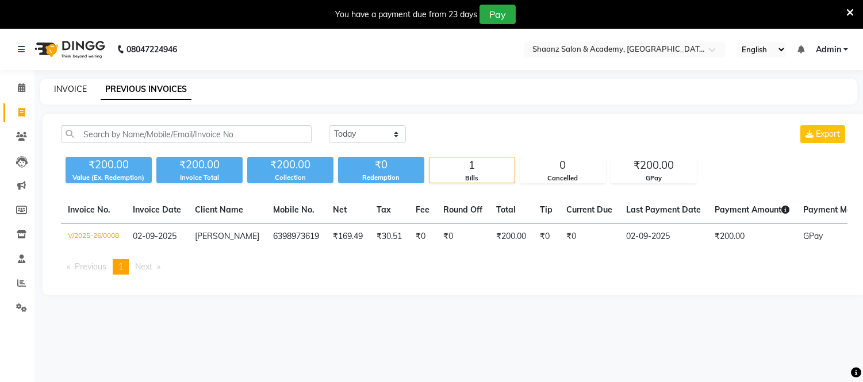
click at [79, 90] on link "INVOICE" at bounding box center [70, 89] width 33 height 10
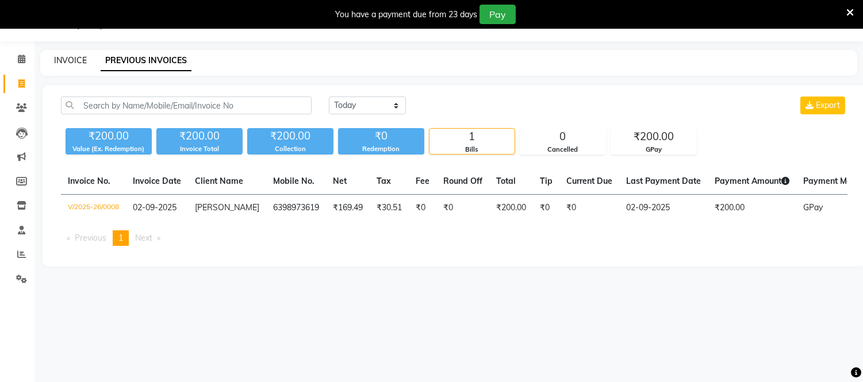
select select "8719"
select select "service"
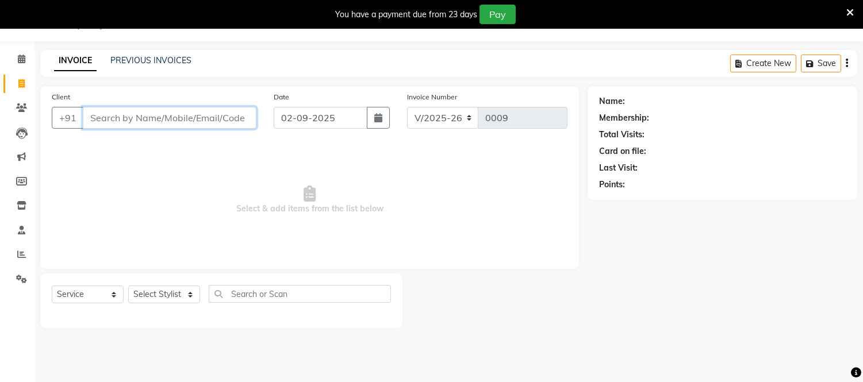
click at [121, 118] on input "Client" at bounding box center [170, 118] width 174 height 22
type input "r"
type input "R"
click at [187, 118] on input "Client" at bounding box center [170, 118] width 174 height 22
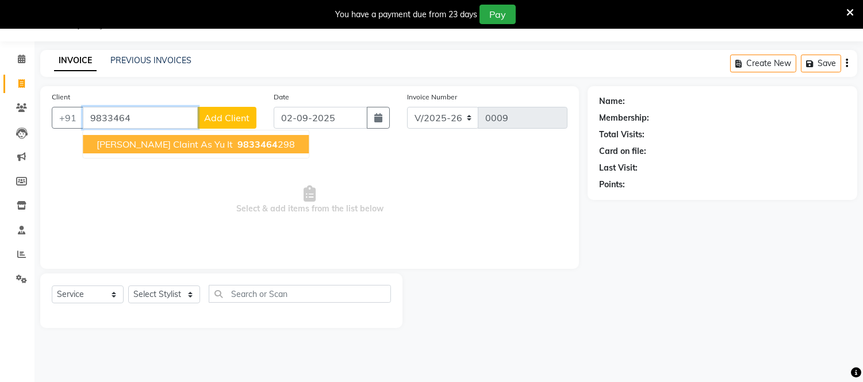
click at [176, 148] on span "[PERSON_NAME] Claint As Yu It" at bounding box center [165, 143] width 136 height 11
type input "9833464298"
click at [176, 148] on span "Select & add items from the list below" at bounding box center [309, 200] width 515 height 115
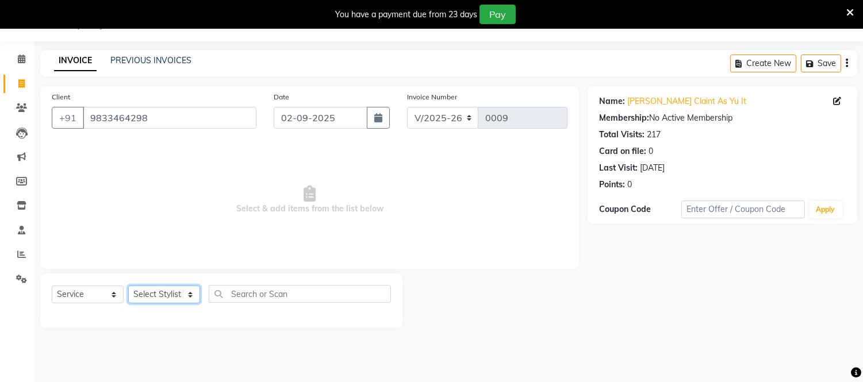
click at [188, 297] on select "Select Stylist [PERSON_NAME] [PERSON_NAME] [PERSON_NAME] [PERSON_NAME] [PERSON_…" at bounding box center [164, 295] width 72 height 18
select select "88484"
click at [128, 286] on select "Select Stylist [PERSON_NAME] [PERSON_NAME] [PERSON_NAME] [PERSON_NAME] [PERSON_…" at bounding box center [164, 295] width 72 height 18
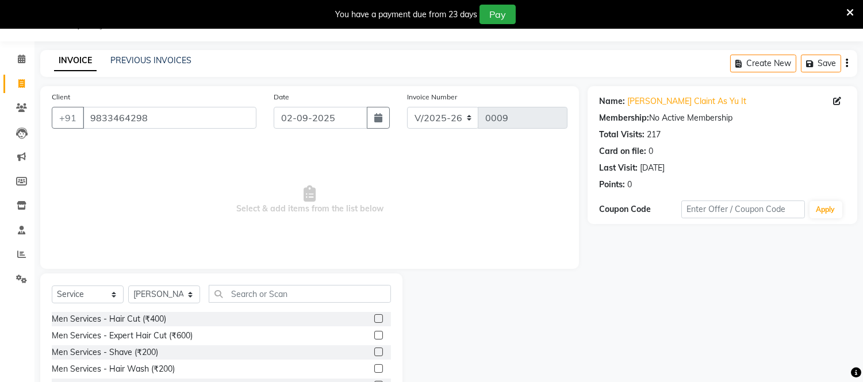
click at [398, 351] on div "Select Service Product Membership Package Voucher Prepaid Gift Card Select Styl…" at bounding box center [221, 359] width 362 height 170
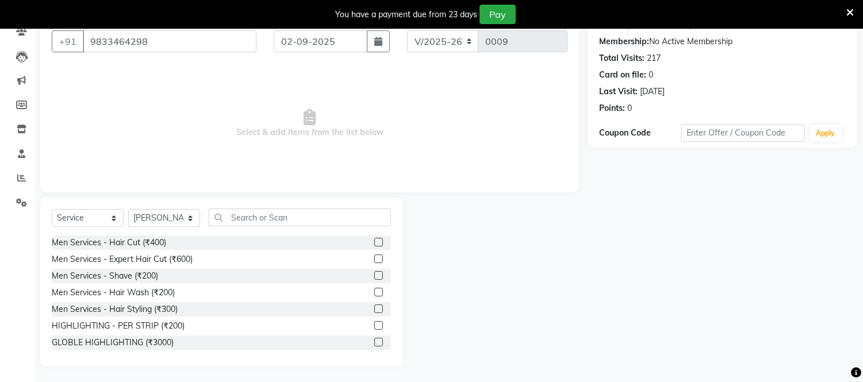
scroll to position [106, 0]
click at [117, 214] on select "Select Service Product Membership Package Voucher Prepaid Gift Card" at bounding box center [88, 217] width 72 height 18
click at [113, 214] on select "Select Service Product Membership Package Voucher Prepaid Gift Card" at bounding box center [88, 217] width 72 height 18
click at [74, 214] on select "Select Service Product Membership Package Voucher Prepaid Gift Card" at bounding box center [88, 217] width 72 height 18
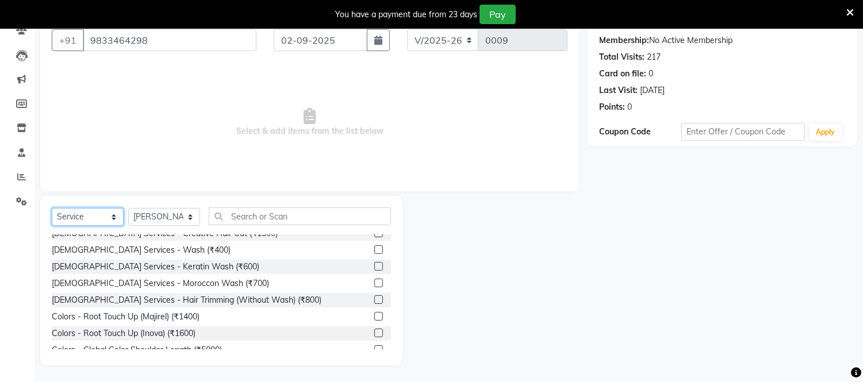
scroll to position [409, 0]
click at [386, 349] on div "Men Services - Hair Cut (₹400) Men Services - Expert Hair Cut (₹600) Men Servic…" at bounding box center [221, 294] width 339 height 120
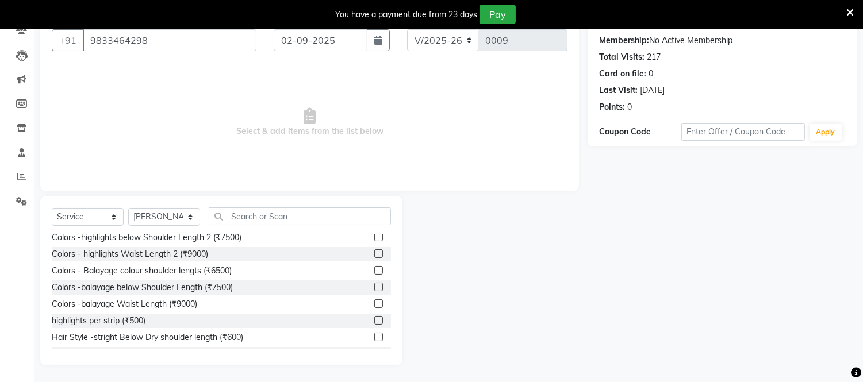
scroll to position [605, 0]
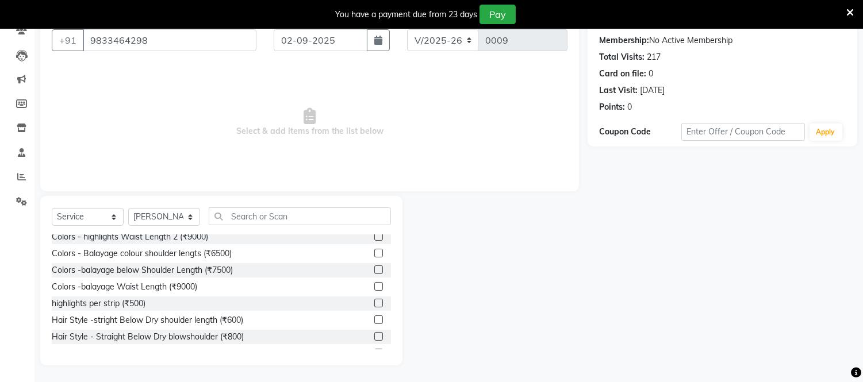
click at [383, 351] on div "Men Services - Hair Cut (₹400) Men Services - Expert Hair Cut (₹600) Men Servic…" at bounding box center [221, 294] width 339 height 120
click at [383, 353] on div "Men Services - Hair Cut (₹400) Men Services - Expert Hair Cut (₹600) Men Servic…" at bounding box center [221, 294] width 339 height 120
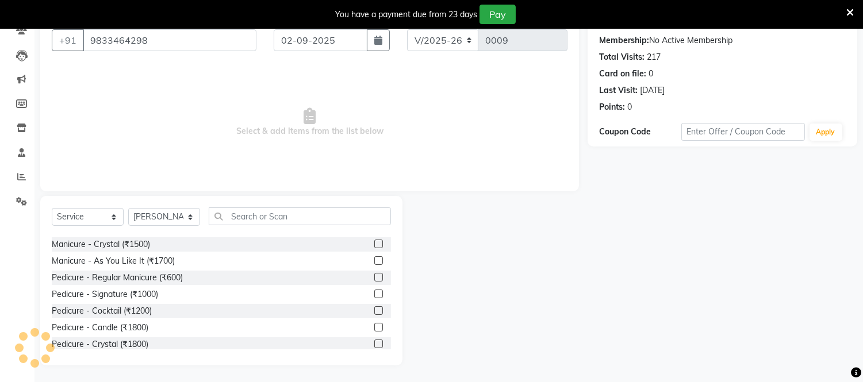
scroll to position [2060, 0]
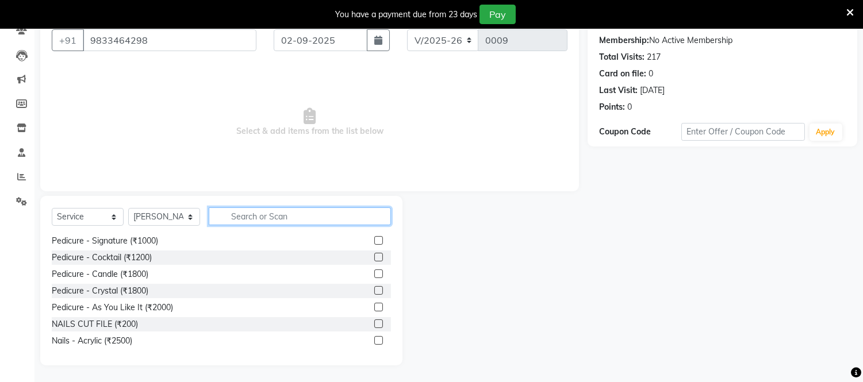
click at [275, 213] on input "text" at bounding box center [300, 216] width 182 height 18
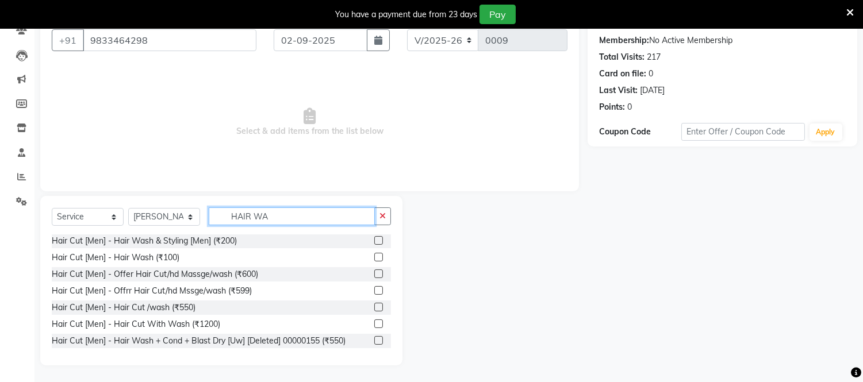
scroll to position [0, 0]
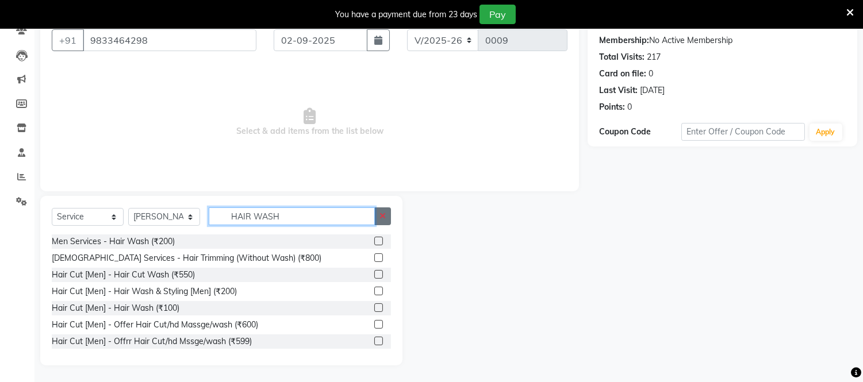
type input "HAIR WASH"
click at [383, 217] on icon "button" at bounding box center [382, 216] width 6 height 8
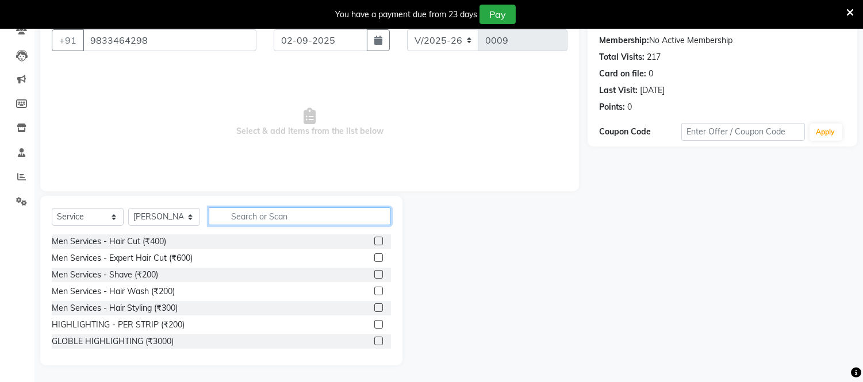
click at [236, 215] on input "text" at bounding box center [300, 216] width 182 height 18
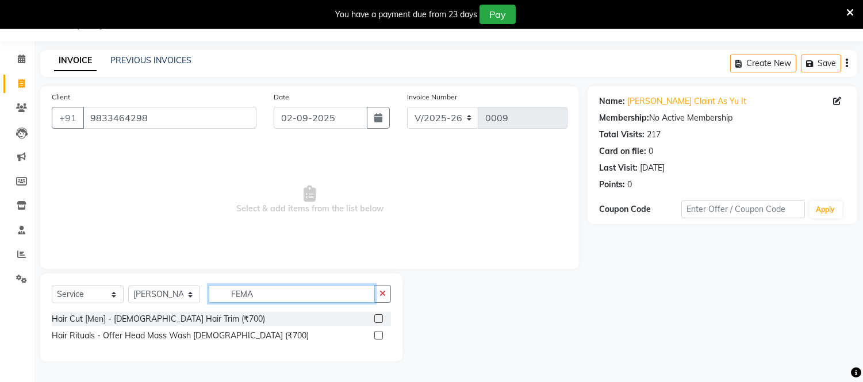
scroll to position [29, 0]
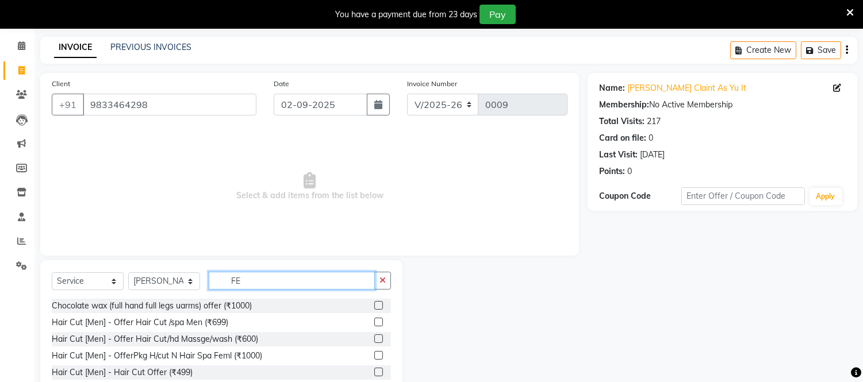
type input "F"
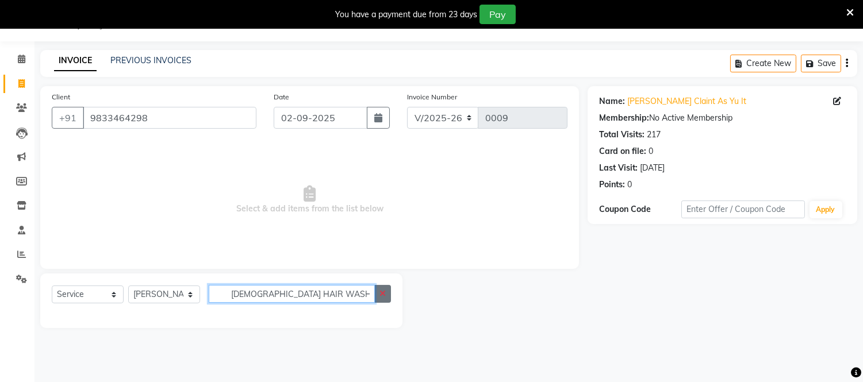
type input "[DEMOGRAPHIC_DATA] HAIR WASH"
click at [385, 291] on icon "button" at bounding box center [382, 294] width 6 height 8
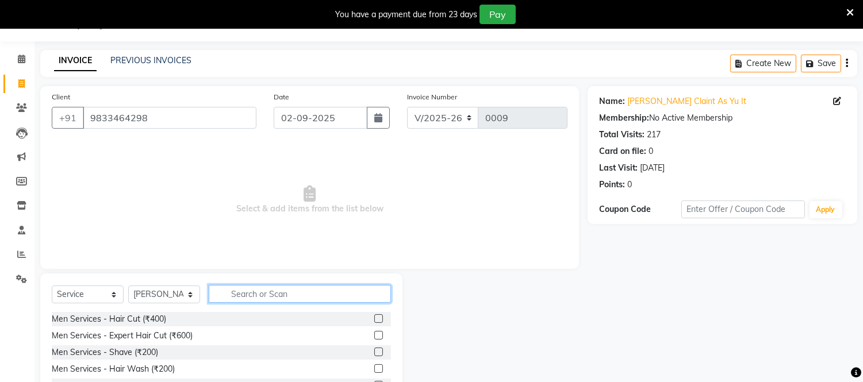
click at [385, 291] on input "text" at bounding box center [300, 294] width 182 height 18
click at [717, 301] on div "Name: [PERSON_NAME] Claint As Yu It Membership: No Active Membership Total Visi…" at bounding box center [726, 264] width 278 height 357
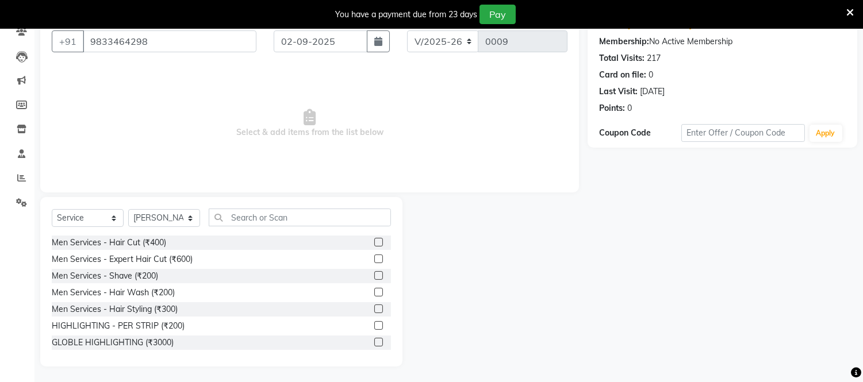
scroll to position [106, 0]
click at [391, 344] on div "Select Service Product Membership Package Voucher Prepaid Gift Card Select Styl…" at bounding box center [221, 281] width 362 height 170
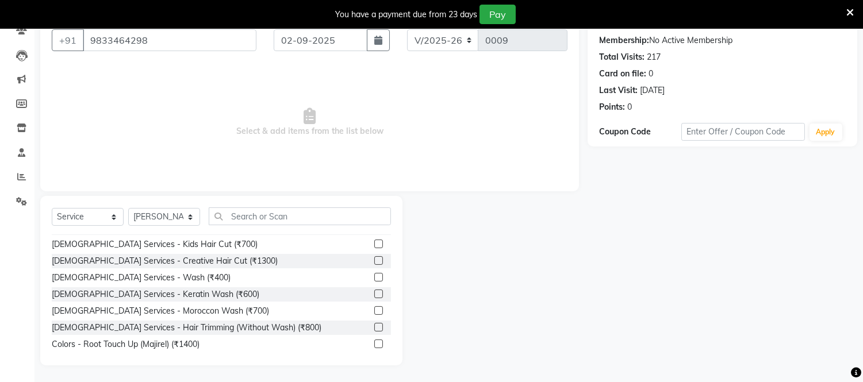
scroll to position [383, 0]
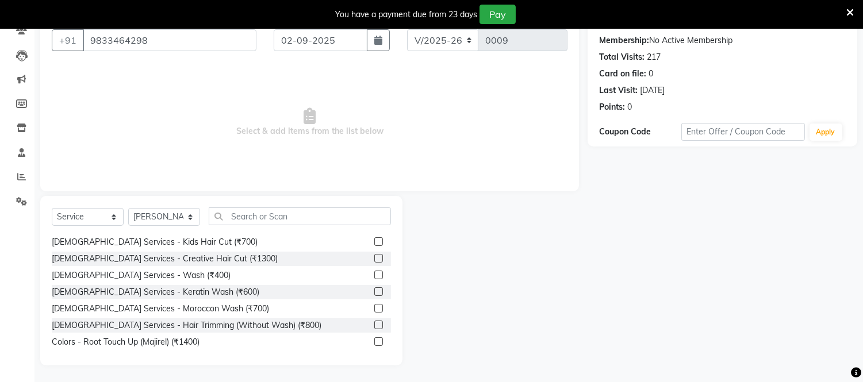
click at [374, 274] on label at bounding box center [378, 275] width 9 height 9
click at [374, 274] on input "checkbox" at bounding box center [377, 275] width 7 height 7
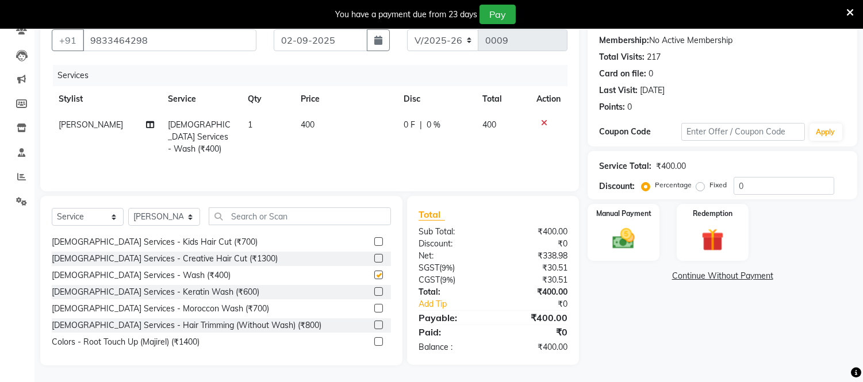
click at [374, 274] on label at bounding box center [378, 275] width 9 height 9
click at [374, 274] on input "checkbox" at bounding box center [377, 275] width 7 height 7
checkbox input "false"
click at [312, 124] on span "400" at bounding box center [308, 125] width 14 height 10
select select "88484"
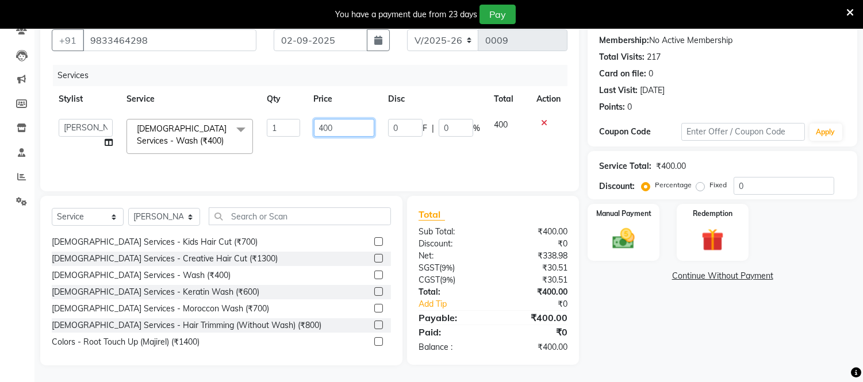
click at [331, 129] on input "400" at bounding box center [344, 128] width 60 height 18
type input "4"
type input "300"
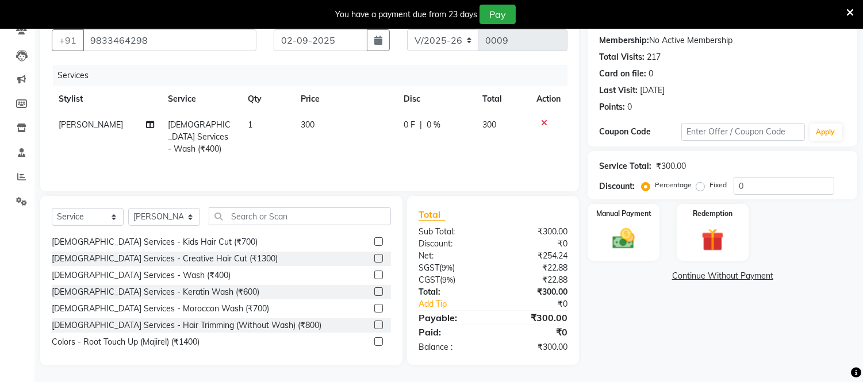
click at [511, 125] on td "300" at bounding box center [503, 137] width 54 height 50
select select "88484"
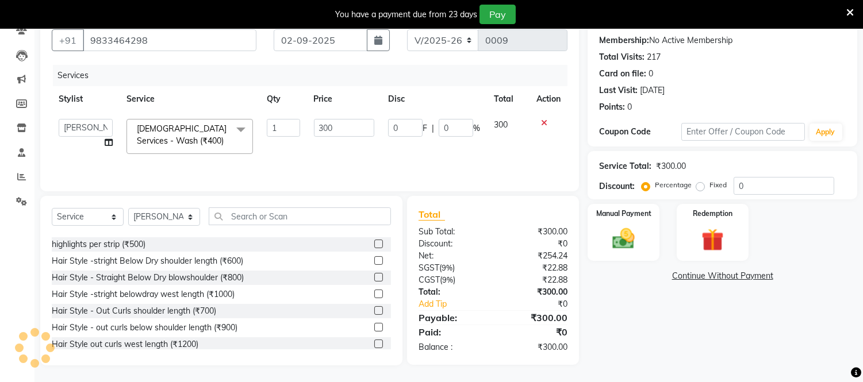
scroll to position [717, 0]
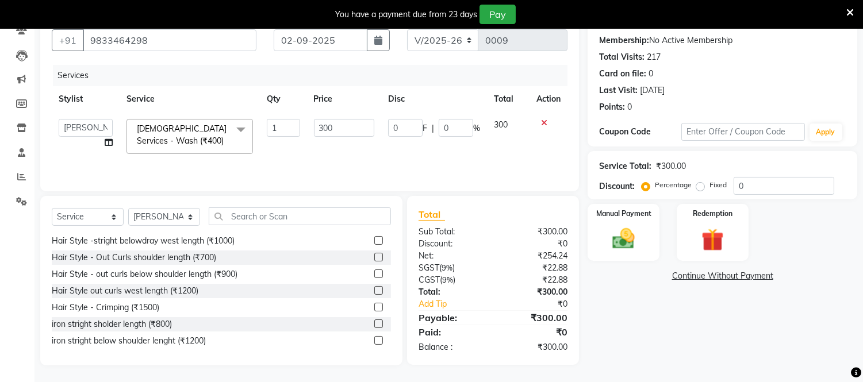
click at [749, 349] on div "Name: [PERSON_NAME] Claint As Yu It Membership: No Active Membership Total Visi…" at bounding box center [726, 187] width 278 height 357
click at [803, 296] on div "Name: [PERSON_NAME] Claint As Yu It Membership: No Active Membership Total Visi…" at bounding box center [726, 187] width 278 height 357
click at [825, 338] on div "Name: [PERSON_NAME] Claint As Yu It Membership: No Active Membership Total Visi…" at bounding box center [726, 187] width 278 height 357
click at [800, 48] on div "Name: [PERSON_NAME] Claint As Yu It Membership: No Active Membership Total Visi…" at bounding box center [722, 63] width 247 height 100
click at [823, 36] on div "Membership: No Active Membership" at bounding box center [722, 40] width 247 height 12
